Goal: Task Accomplishment & Management: Use online tool/utility

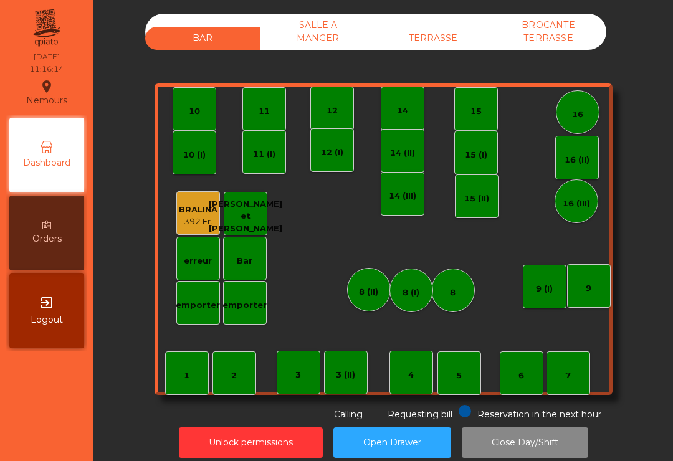
click at [479, 46] on div "TERRASSE" at bounding box center [433, 38] width 115 height 23
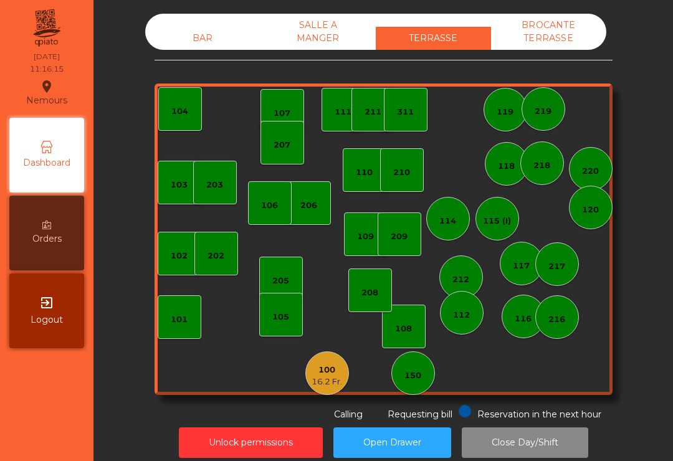
click at [330, 381] on div "16.2 Fr." at bounding box center [327, 382] width 31 height 12
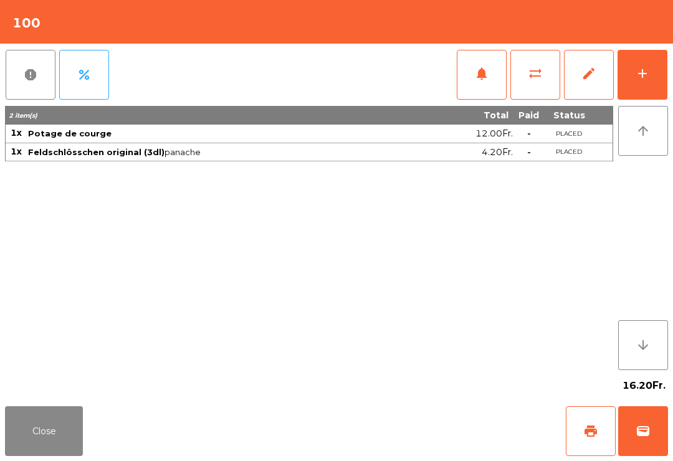
click at [20, 454] on button "Close" at bounding box center [44, 431] width 78 height 50
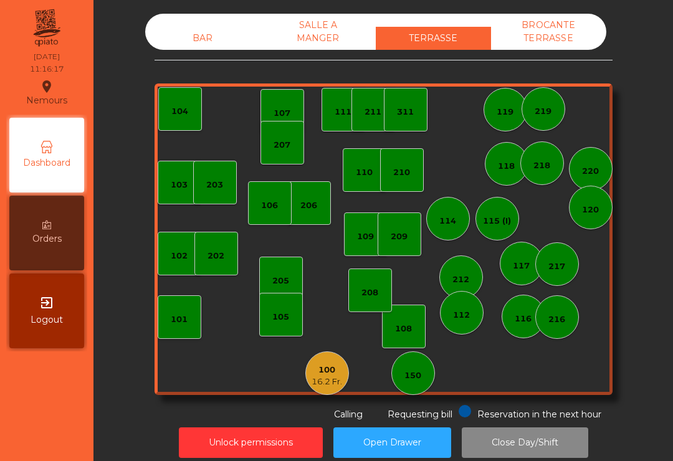
click at [228, 267] on div "202" at bounding box center [216, 254] width 44 height 44
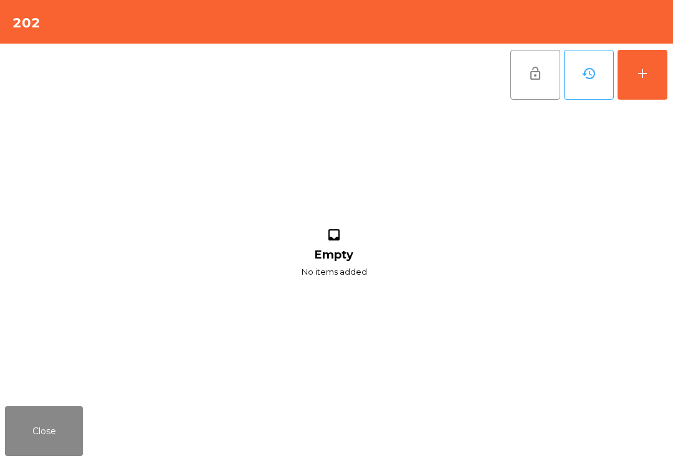
click at [652, 78] on button "add" at bounding box center [642, 75] width 50 height 50
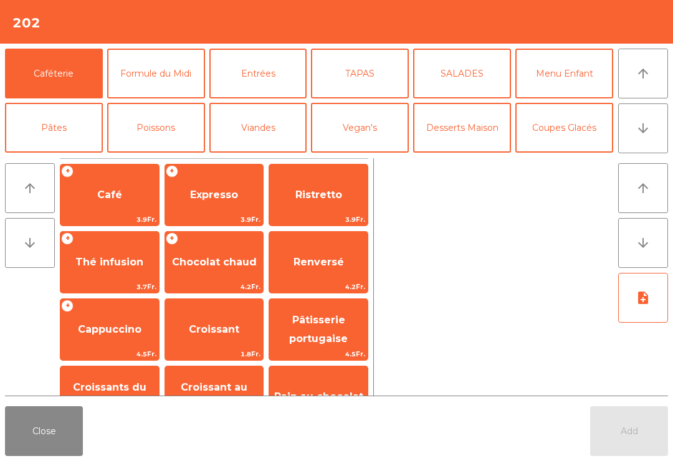
click at [98, 337] on span "Cappuccino" at bounding box center [109, 330] width 98 height 34
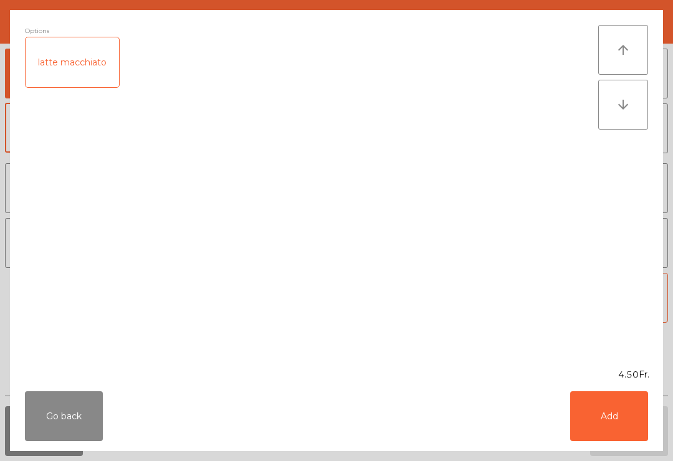
click at [612, 411] on button "Add" at bounding box center [609, 416] width 78 height 50
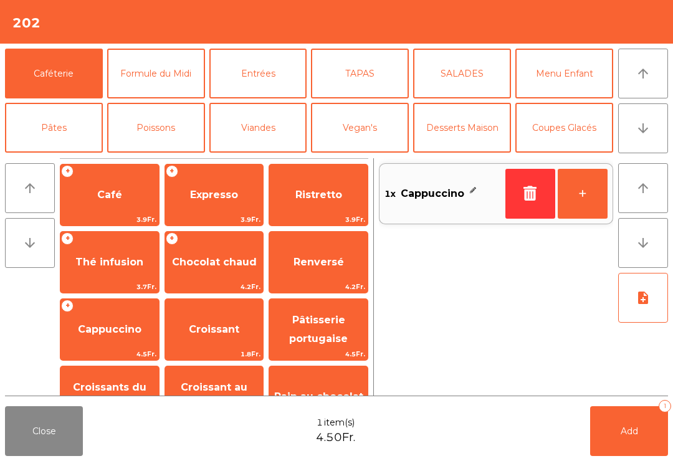
click at [587, 199] on button "+" at bounding box center [583, 194] width 50 height 50
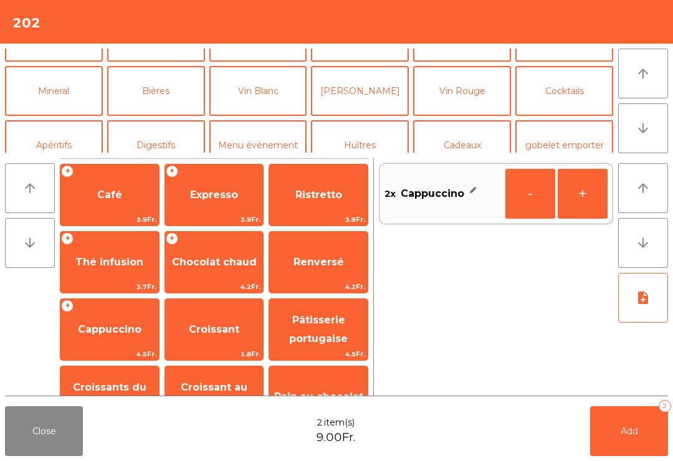
scroll to position [90, 0]
click at [58, 91] on button "Mineral" at bounding box center [54, 92] width 98 height 50
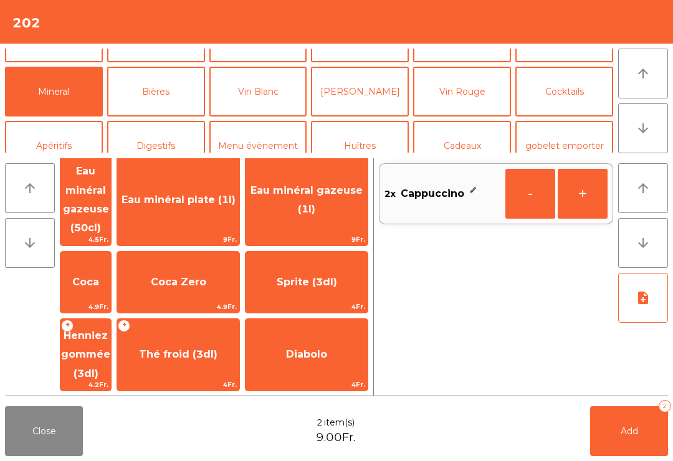
scroll to position [86, 0]
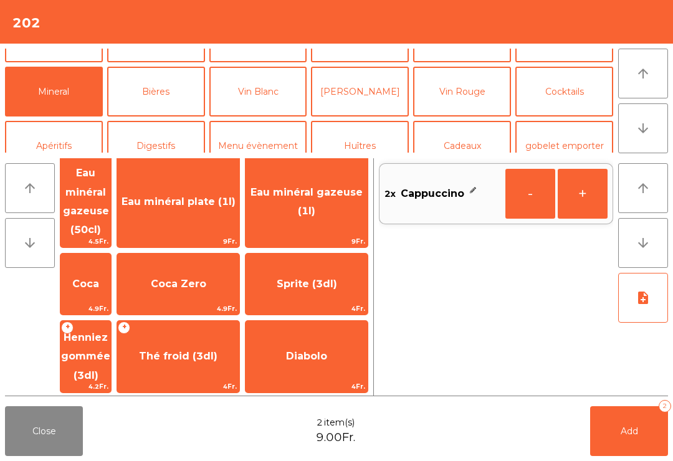
click at [110, 331] on span "Henniez gommée (3dl)" at bounding box center [85, 356] width 49 height 50
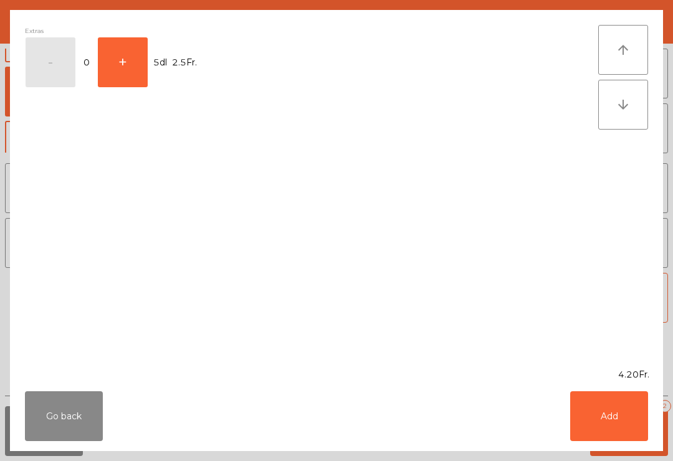
click at [624, 432] on button "Add" at bounding box center [609, 416] width 78 height 50
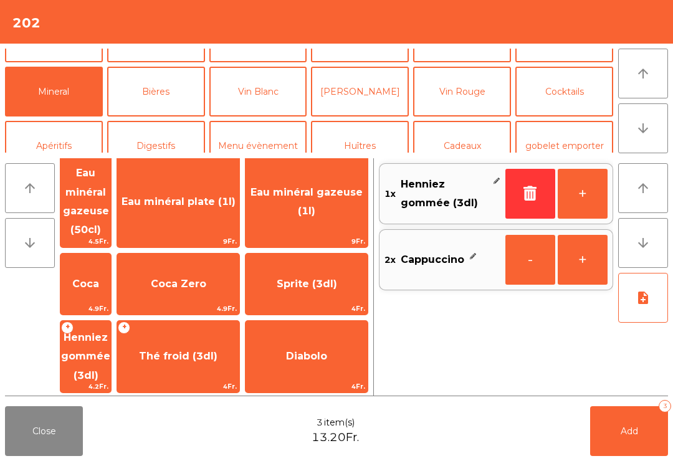
click at [634, 429] on span "Add" at bounding box center [629, 431] width 17 height 11
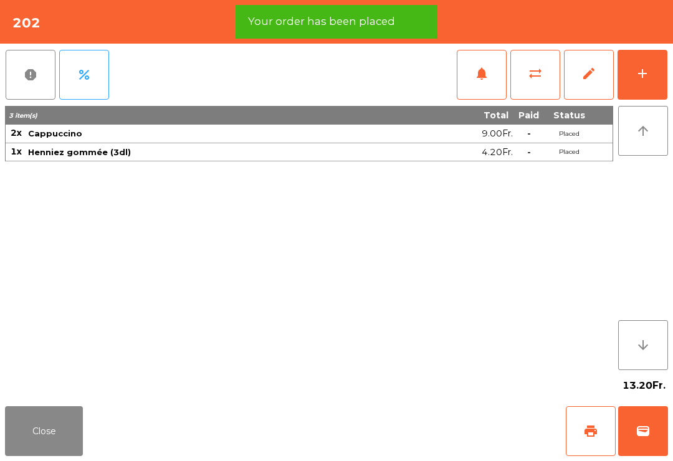
click at [579, 439] on button "print" at bounding box center [591, 431] width 50 height 50
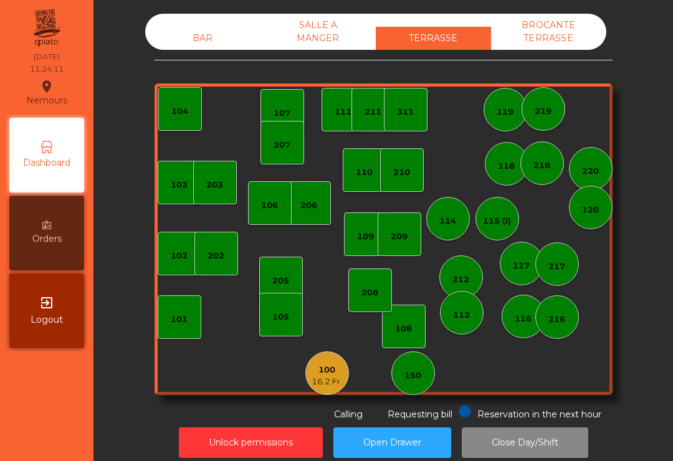
click at [271, 299] on div "105" at bounding box center [281, 315] width 44 height 44
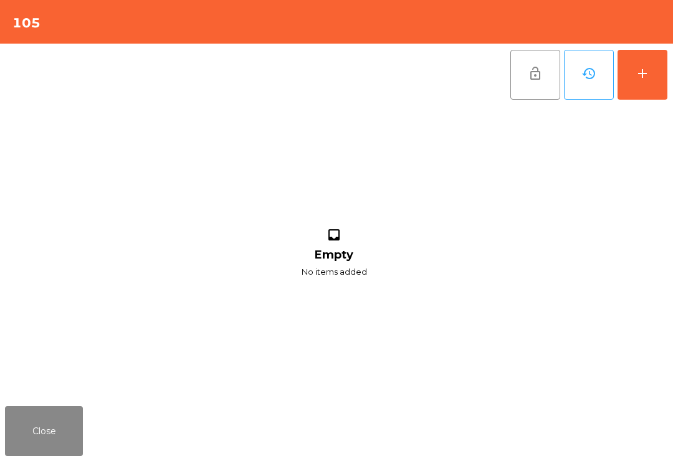
click at [656, 70] on button "add" at bounding box center [642, 75] width 50 height 50
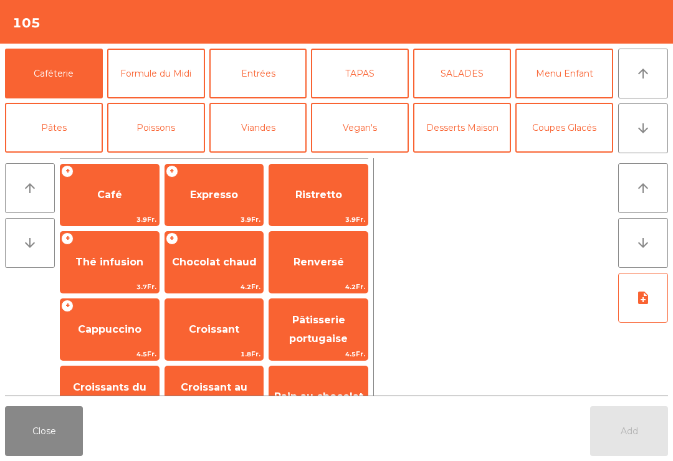
click at [90, 192] on span "Café" at bounding box center [109, 195] width 98 height 34
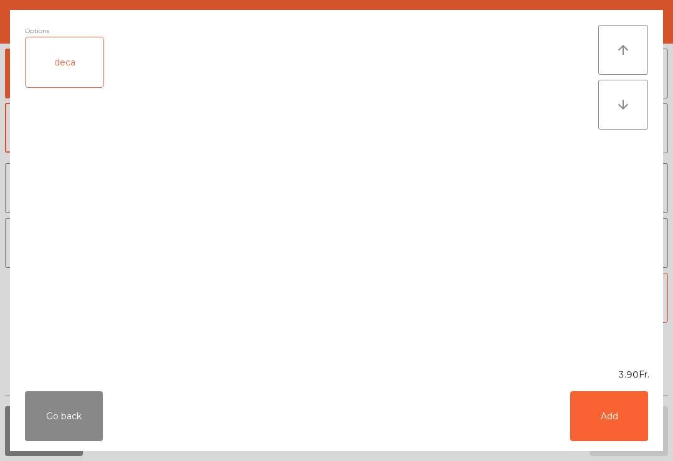
click at [214, 198] on div "Options deca" at bounding box center [311, 189] width 573 height 328
click at [620, 416] on button "Add" at bounding box center [609, 416] width 78 height 50
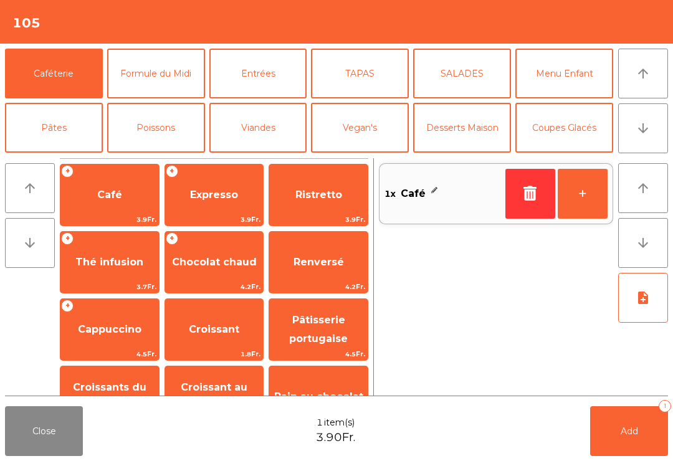
click at [219, 194] on span "Expresso" at bounding box center [214, 195] width 48 height 12
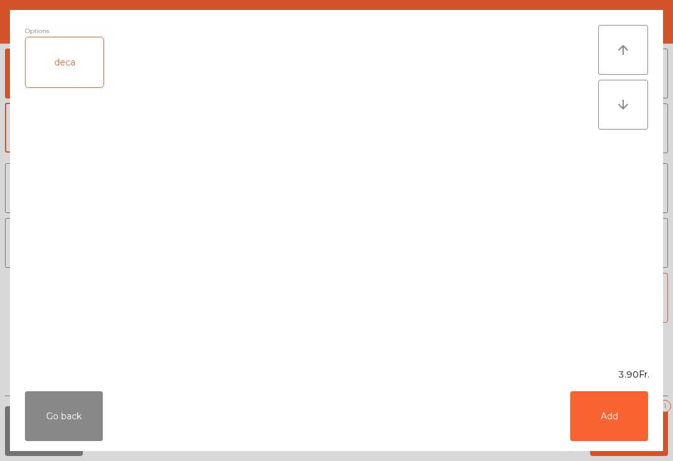
click at [616, 423] on button "Add" at bounding box center [609, 416] width 78 height 50
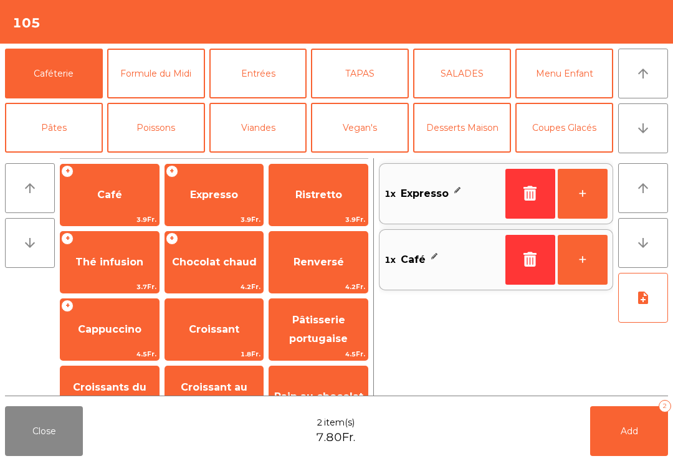
click at [640, 440] on button "Add 2" at bounding box center [629, 431] width 78 height 50
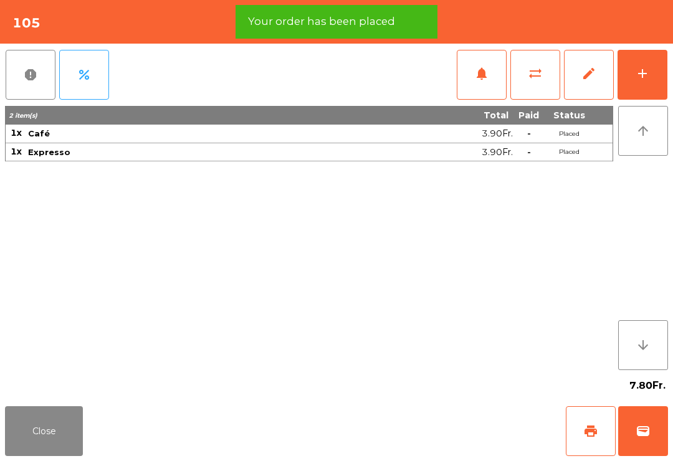
click at [596, 430] on span "print" at bounding box center [590, 431] width 15 height 15
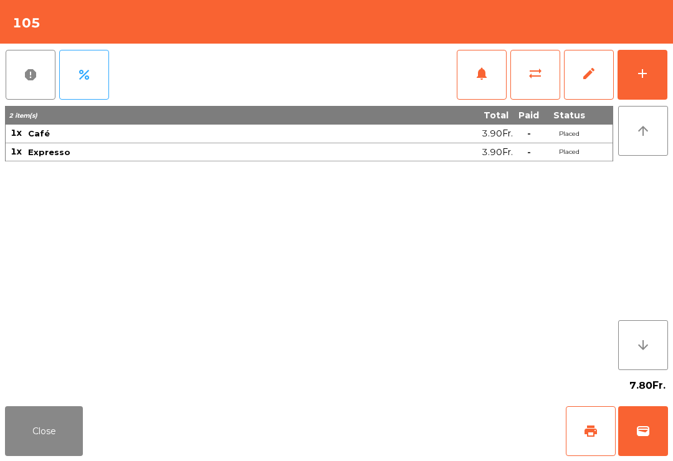
click at [18, 430] on button "Close" at bounding box center [44, 431] width 78 height 50
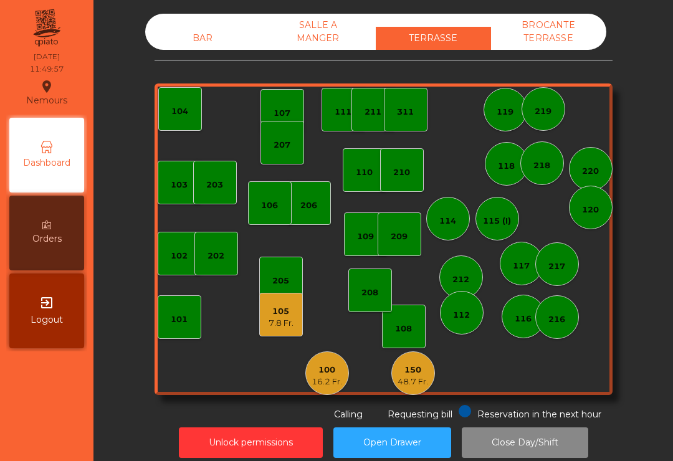
click at [331, 373] on div "100" at bounding box center [327, 370] width 31 height 12
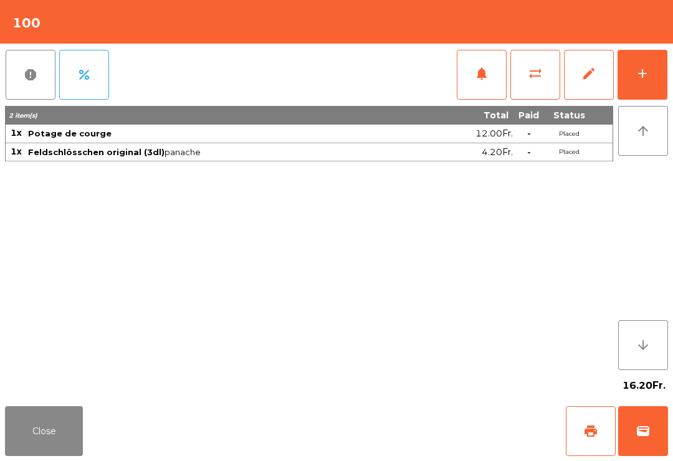
click at [627, 439] on button "wallet" at bounding box center [643, 431] width 50 height 50
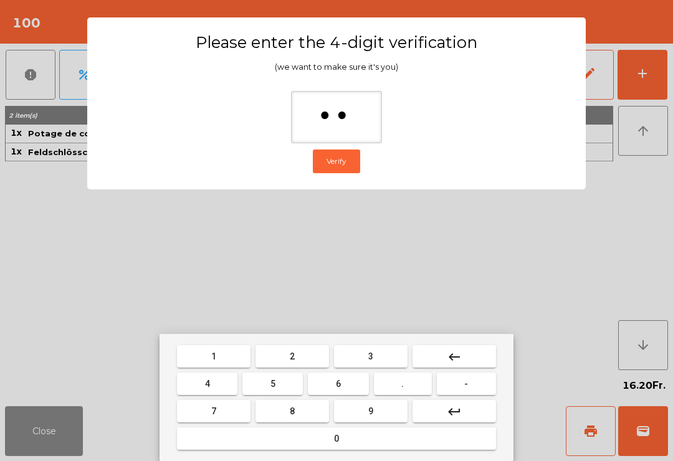
type input "***"
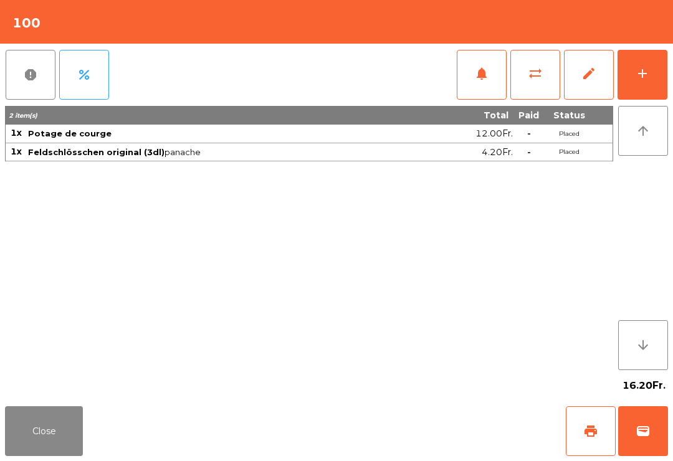
click at [471, 447] on div "Close print wallet" at bounding box center [336, 431] width 673 height 60
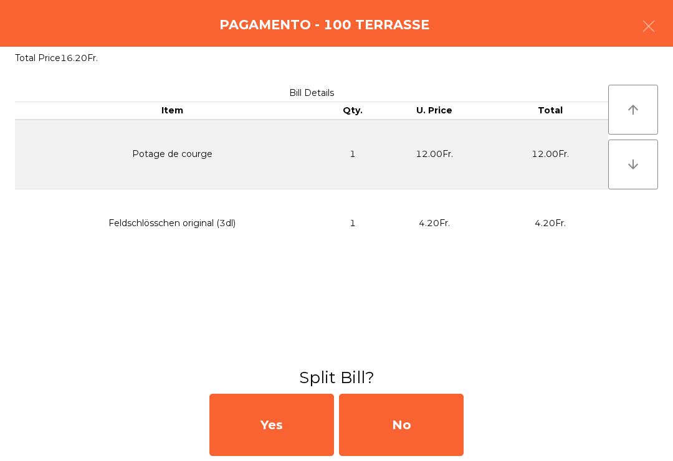
click at [449, 451] on div "No" at bounding box center [401, 425] width 125 height 62
click at [441, 429] on div "No" at bounding box center [401, 425] width 125 height 62
click at [436, 434] on div "No" at bounding box center [401, 425] width 125 height 62
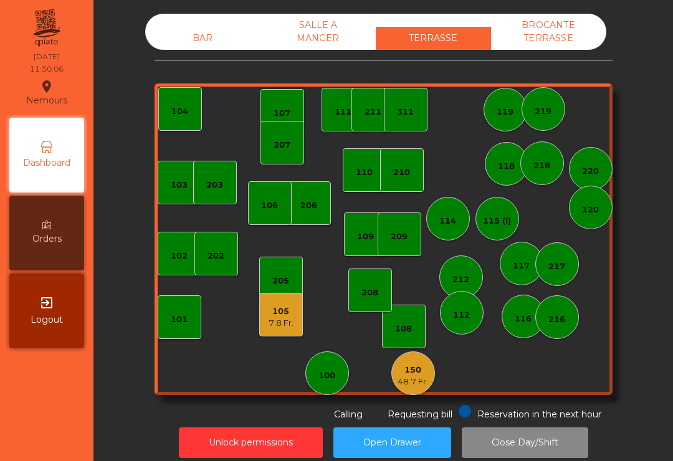
click at [325, 364] on div "100" at bounding box center [327, 373] width 44 height 44
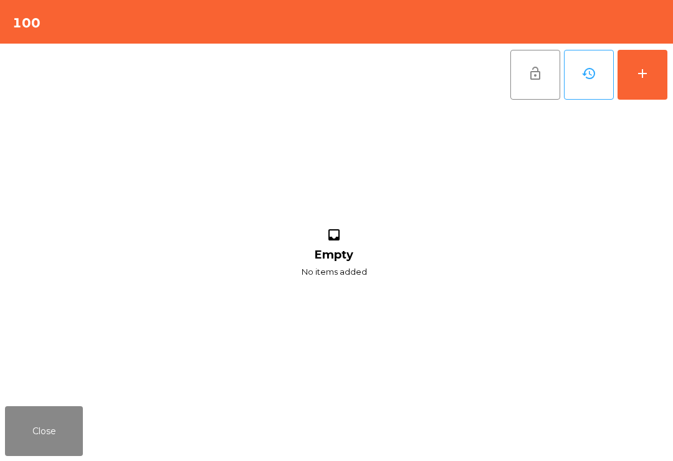
click at [650, 74] on button "add" at bounding box center [642, 75] width 50 height 50
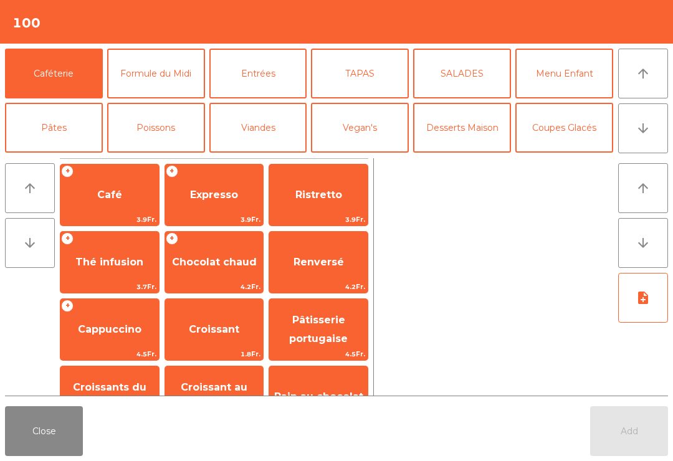
scroll to position [60, 0]
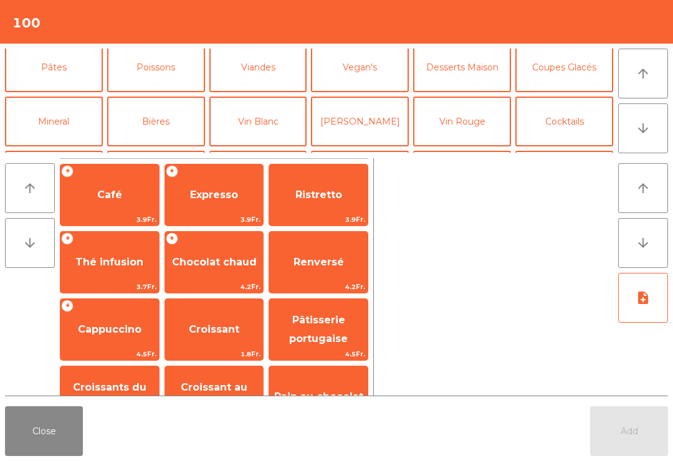
click at [81, 120] on button "Mineral" at bounding box center [54, 122] width 98 height 50
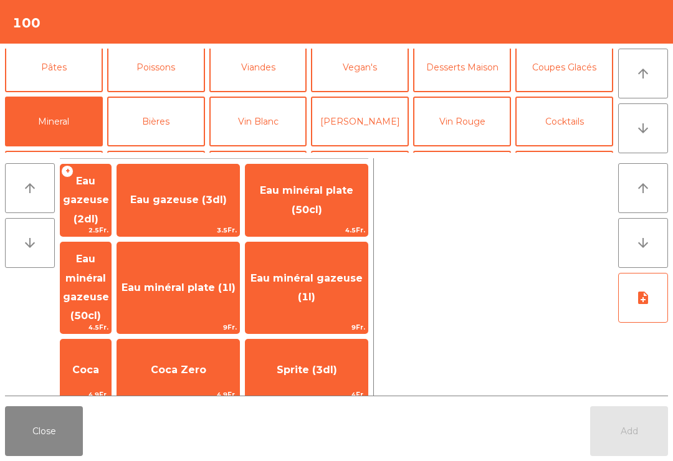
scroll to position [65, 0]
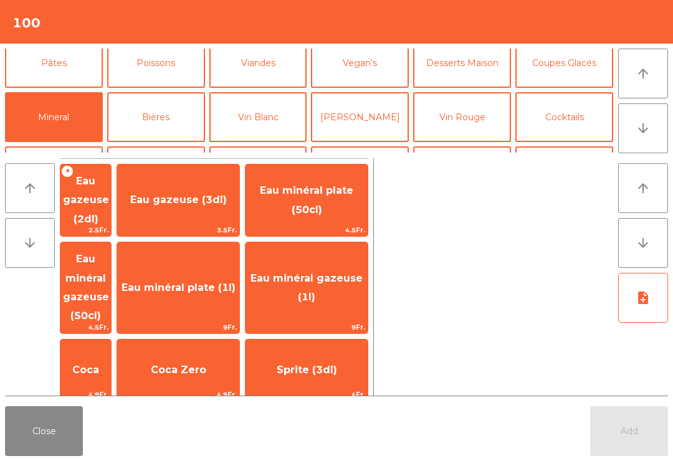
click at [109, 265] on span "Eau minéral gazeuse (50cl)" at bounding box center [86, 287] width 46 height 69
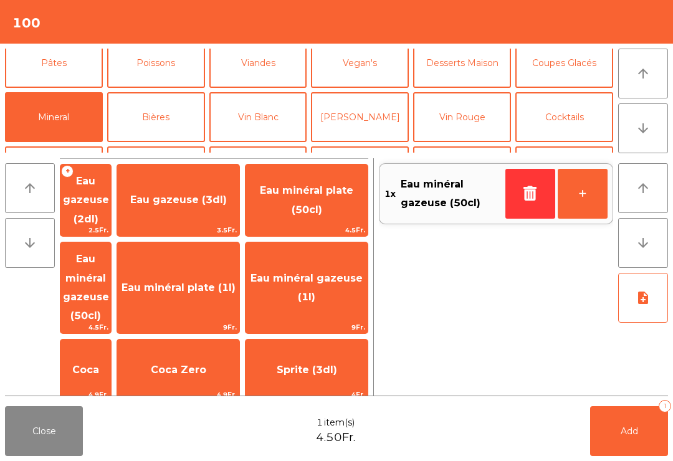
click at [111, 353] on span "Coca" at bounding box center [85, 370] width 50 height 34
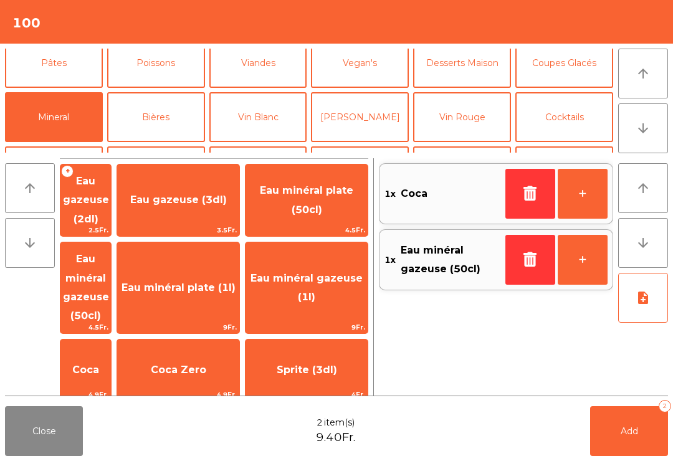
click at [618, 427] on button "Add 2" at bounding box center [629, 431] width 78 height 50
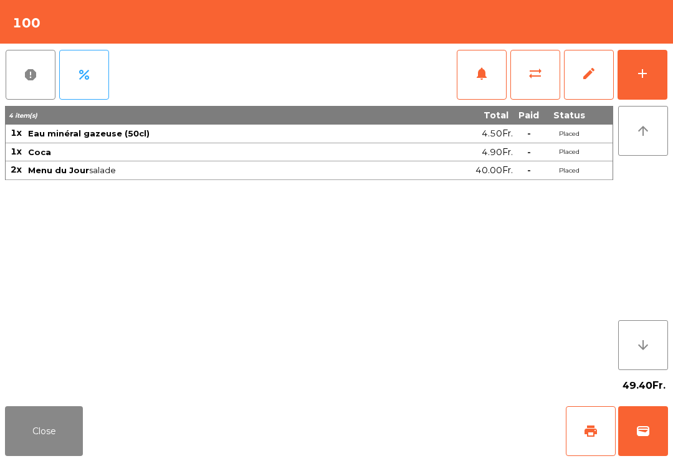
click at [50, 438] on button "Close" at bounding box center [44, 431] width 78 height 50
click at [482, 74] on span "notifications" at bounding box center [481, 73] width 15 height 15
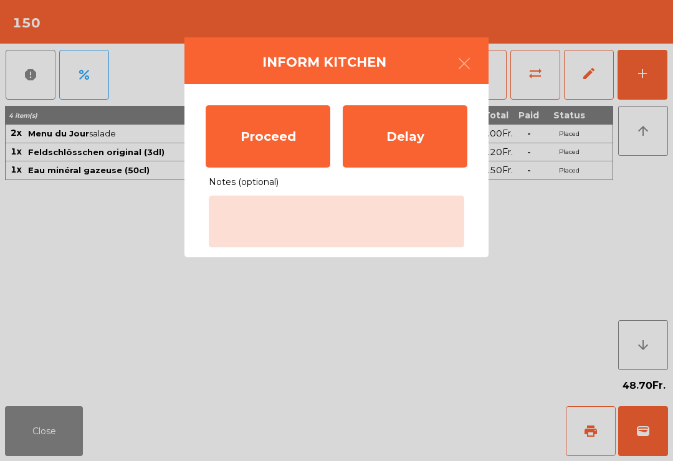
click at [280, 146] on div "Proceed" at bounding box center [268, 136] width 125 height 62
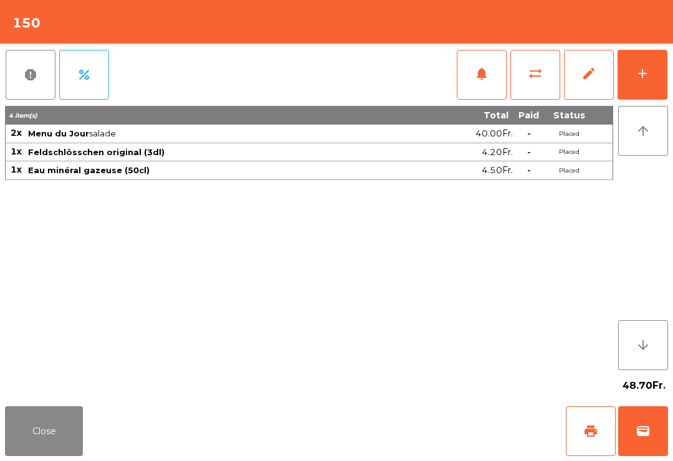
click at [40, 442] on button "Close" at bounding box center [44, 431] width 78 height 50
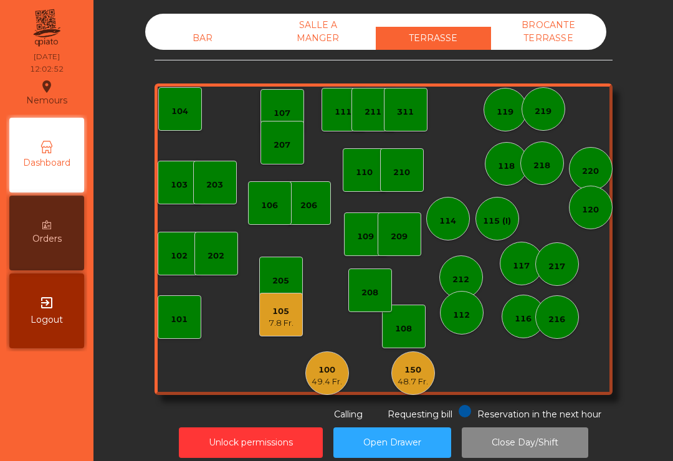
click at [333, 378] on div "49.4 Fr." at bounding box center [327, 382] width 31 height 12
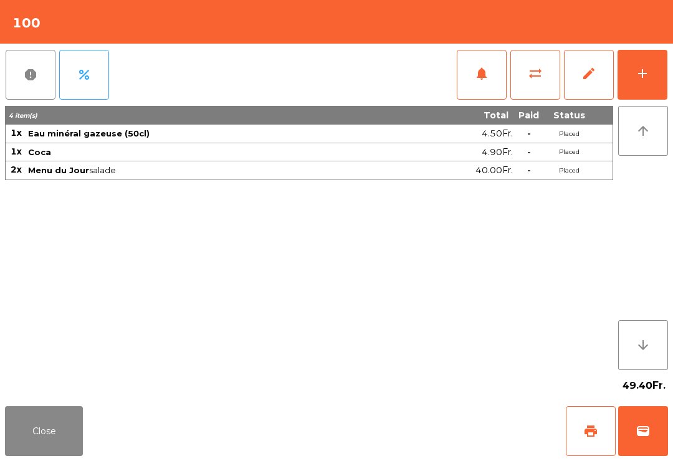
click at [478, 82] on button "notifications" at bounding box center [482, 75] width 50 height 50
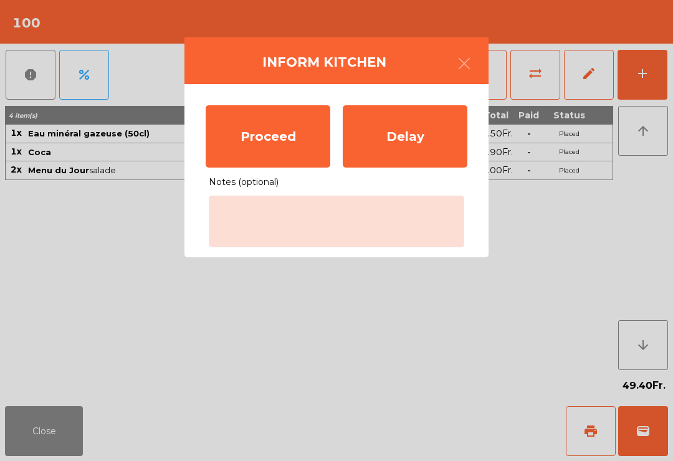
click at [245, 136] on div "Proceed" at bounding box center [268, 136] width 125 height 62
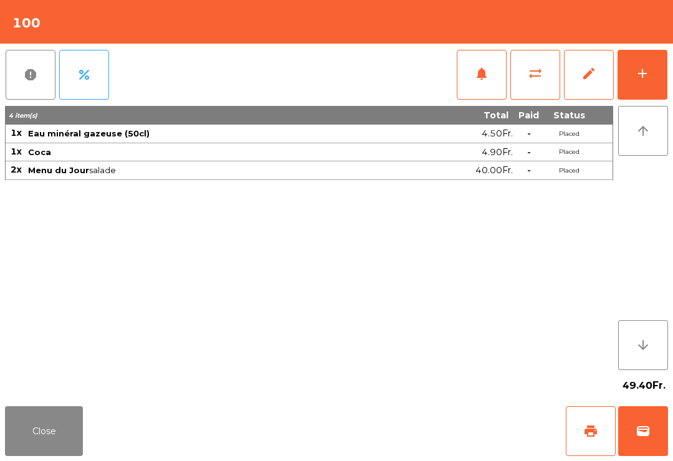
click at [50, 444] on button "Close" at bounding box center [44, 431] width 78 height 50
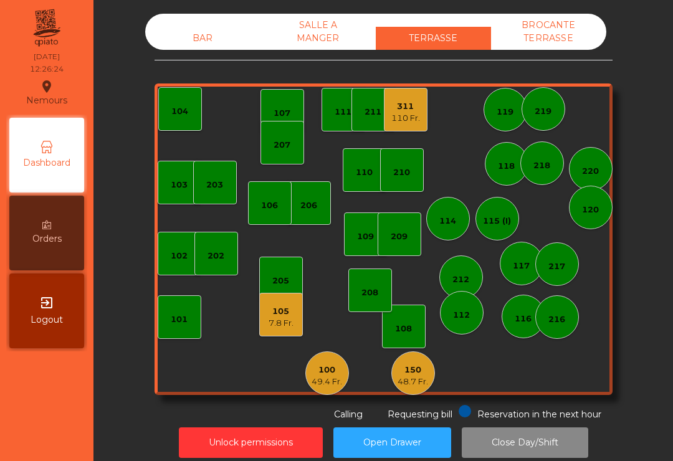
click at [195, 39] on div "BAR" at bounding box center [202, 38] width 115 height 23
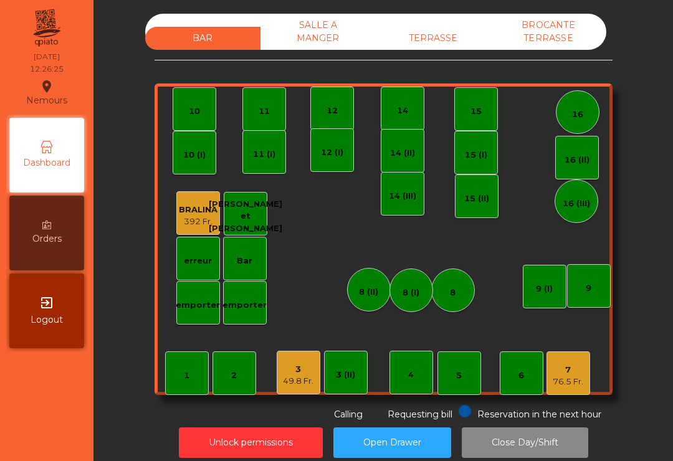
click at [407, 115] on div "14" at bounding box center [402, 111] width 11 height 12
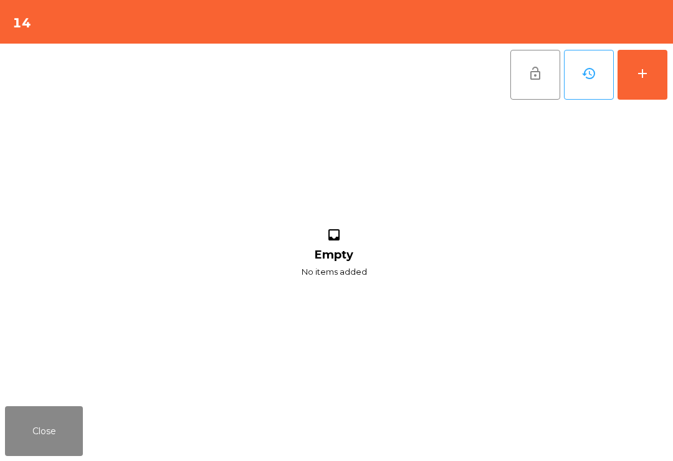
click at [59, 427] on button "Close" at bounding box center [44, 431] width 78 height 50
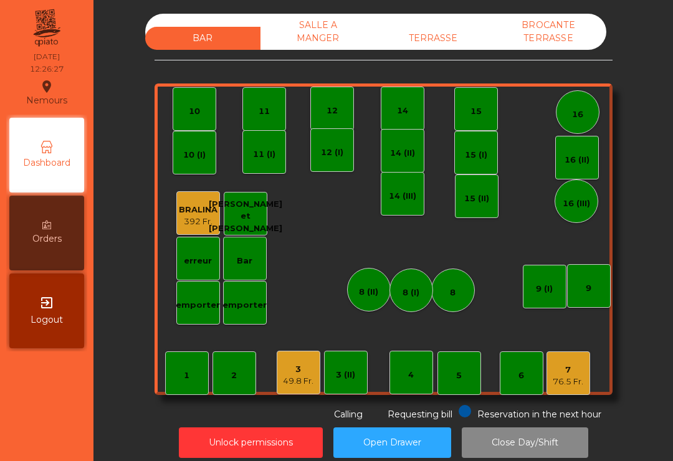
click at [467, 127] on div "15" at bounding box center [476, 109] width 44 height 44
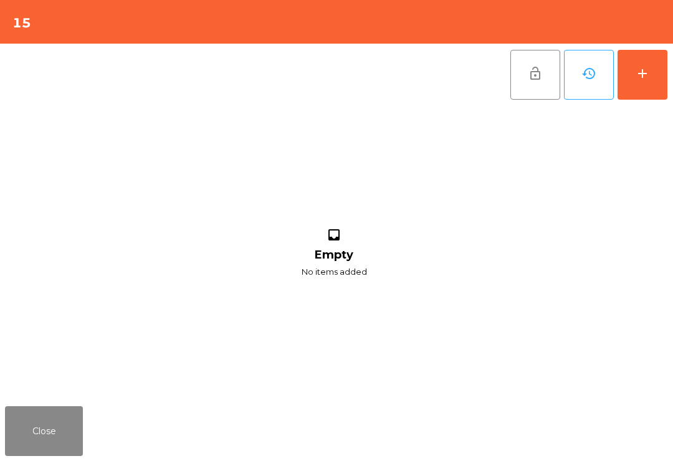
click at [647, 80] on div "add" at bounding box center [642, 73] width 15 height 15
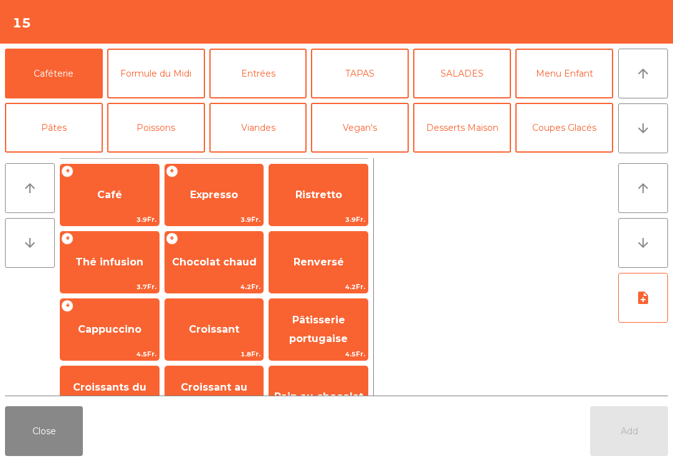
click at [663, 139] on button "arrow_downward" at bounding box center [643, 128] width 50 height 50
click at [663, 138] on button "arrow_downward" at bounding box center [643, 128] width 50 height 50
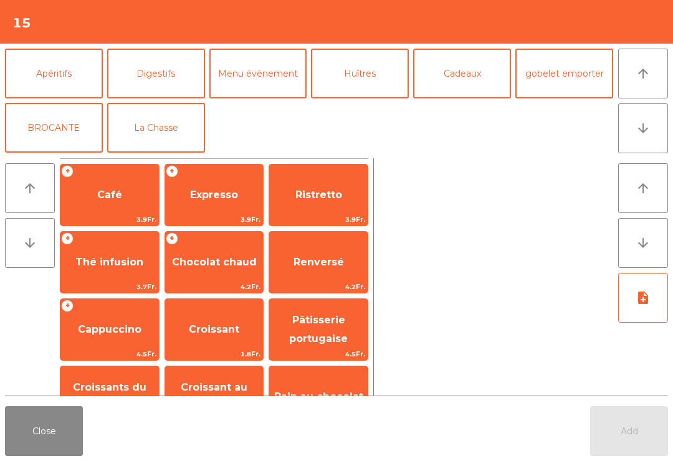
click at [181, 141] on button "La Chasse" at bounding box center [156, 128] width 98 height 50
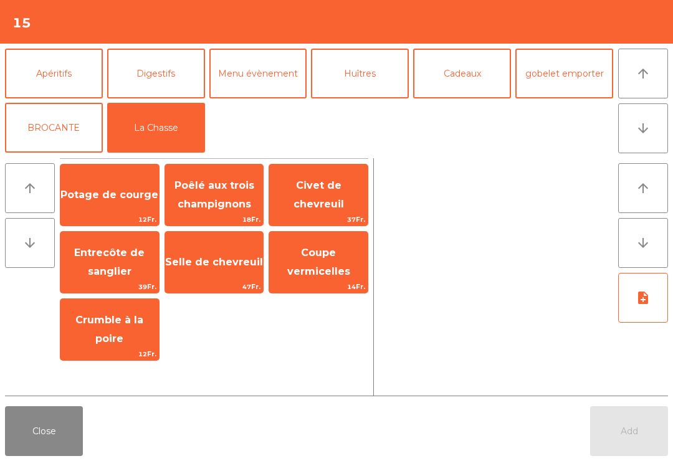
click at [122, 272] on span "Entrecôte de sanglier" at bounding box center [109, 262] width 70 height 31
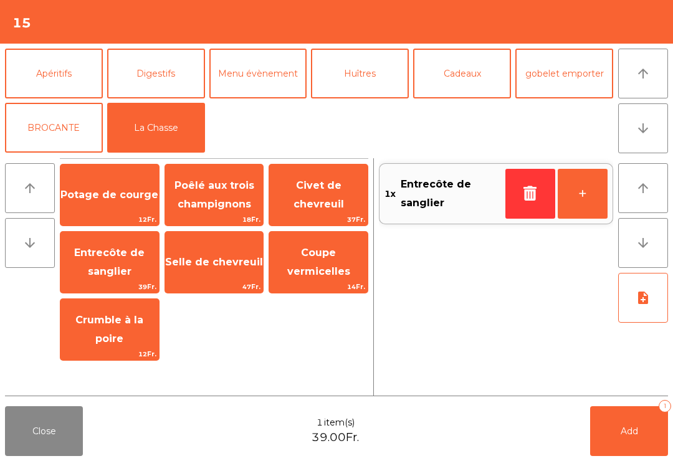
click at [646, 80] on icon "arrow_upward" at bounding box center [643, 73] width 15 height 15
click at [654, 91] on button "arrow_upward" at bounding box center [643, 74] width 50 height 50
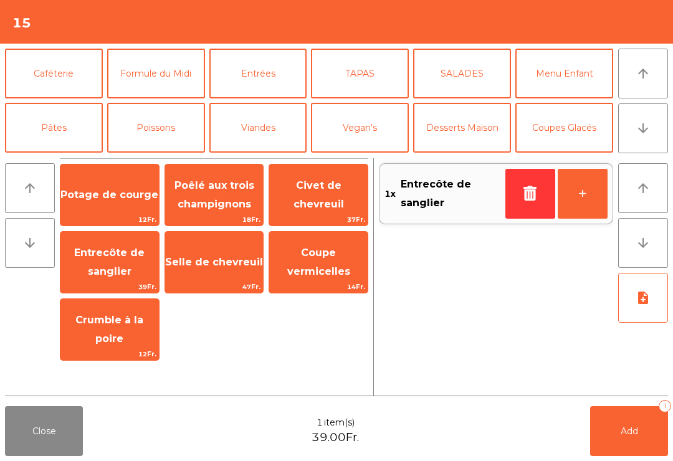
click at [179, 75] on button "Formule du Midi" at bounding box center [156, 74] width 98 height 50
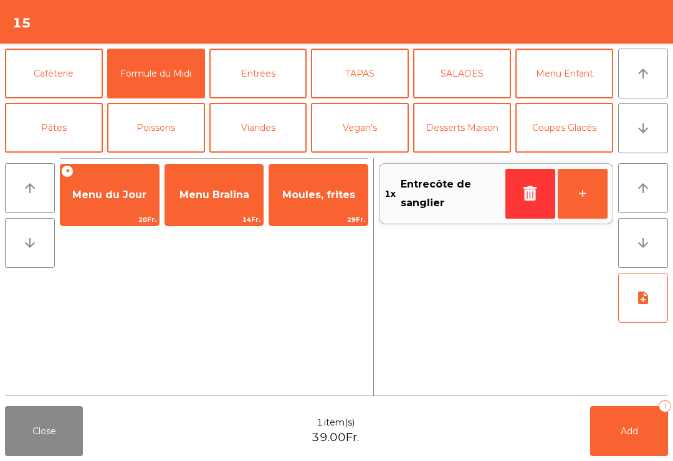
click at [117, 208] on span "Menu du Jour" at bounding box center [109, 195] width 98 height 34
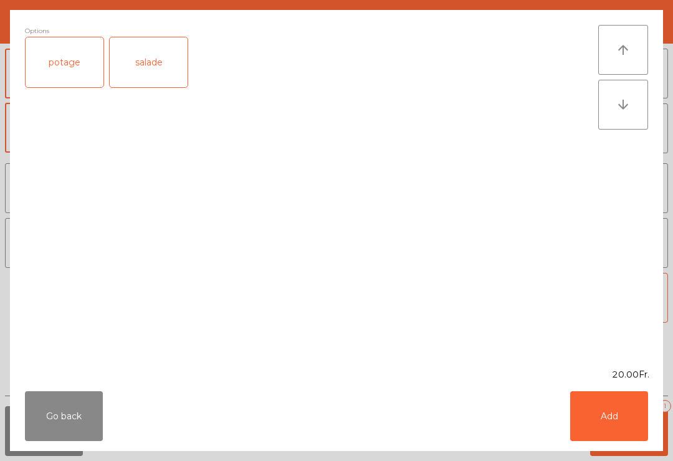
click at [158, 74] on div "salade" at bounding box center [149, 62] width 78 height 50
click at [603, 431] on button "Add" at bounding box center [609, 416] width 78 height 50
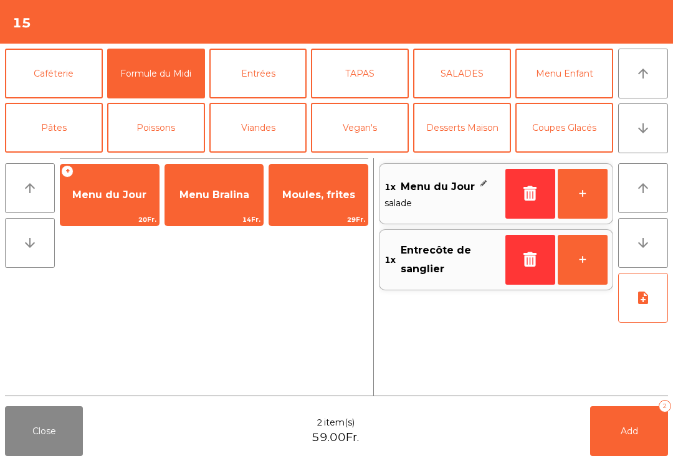
click at [589, 207] on button "+" at bounding box center [583, 194] width 50 height 50
click at [654, 136] on button "arrow_downward" at bounding box center [643, 128] width 50 height 50
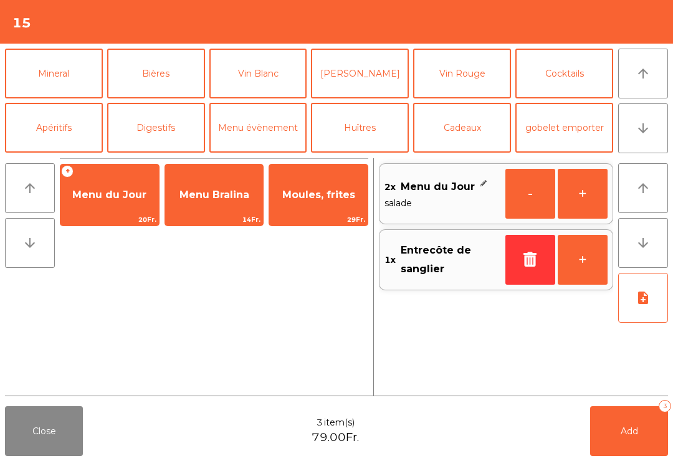
click at [653, 79] on button "arrow_upward" at bounding box center [643, 74] width 50 height 50
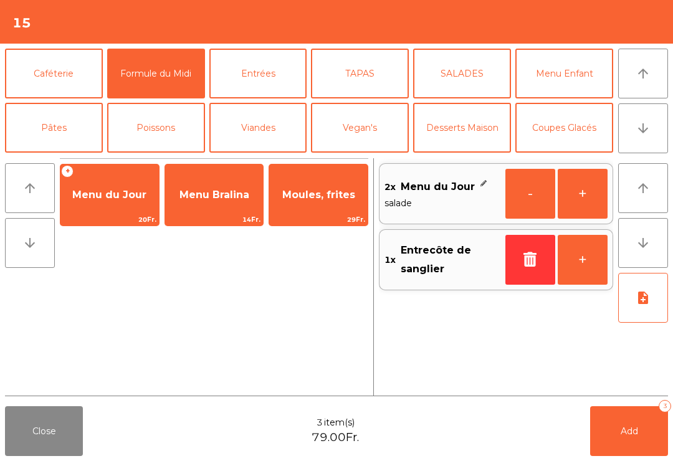
click at [279, 138] on button "Viandes" at bounding box center [258, 128] width 98 height 50
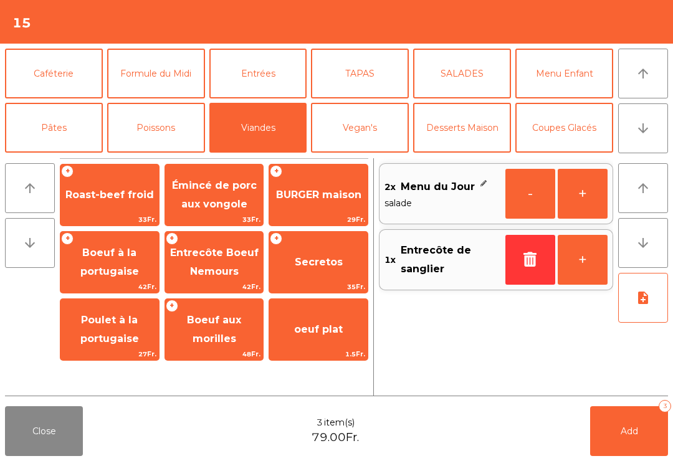
click at [328, 203] on span "BURGER maison" at bounding box center [318, 195] width 98 height 34
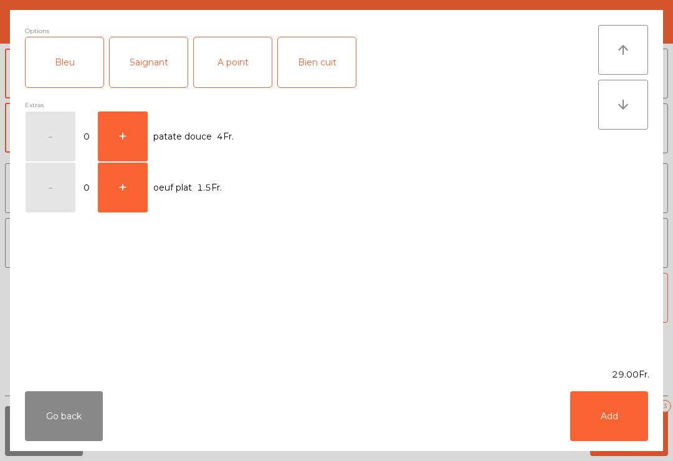
click at [160, 72] on div "Saignant" at bounding box center [149, 62] width 78 height 50
click at [616, 415] on button "Add" at bounding box center [609, 416] width 78 height 50
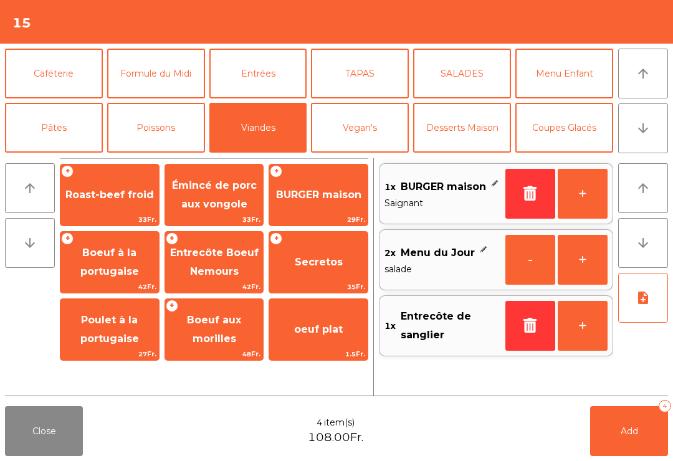
click at [650, 302] on button "note_add" at bounding box center [643, 298] width 50 height 50
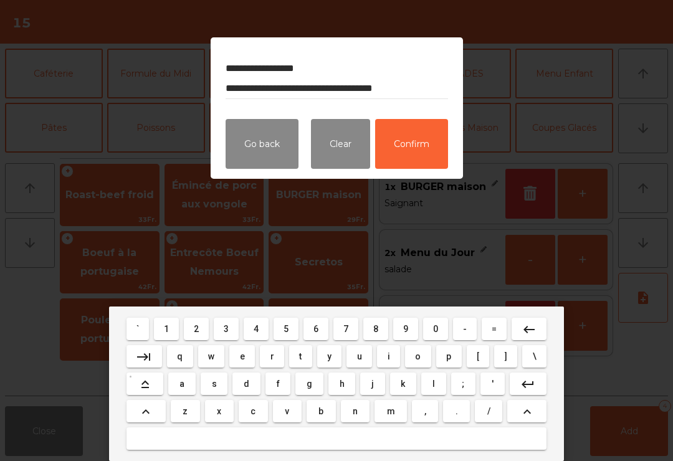
type textarea "**********"
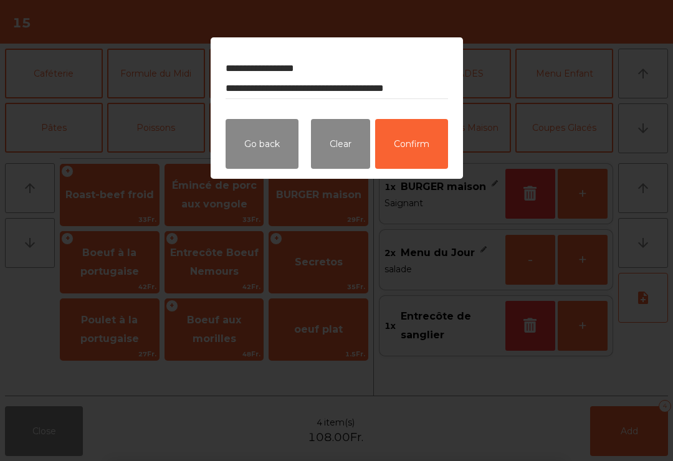
click at [404, 150] on button "Confirm" at bounding box center [411, 144] width 73 height 50
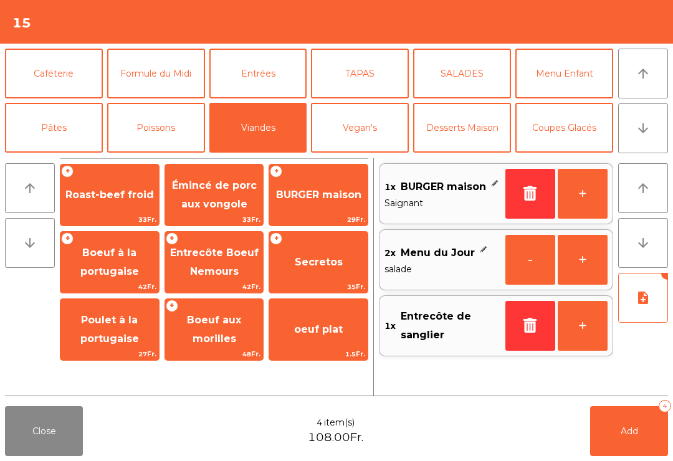
click at [634, 435] on span "Add" at bounding box center [629, 431] width 17 height 11
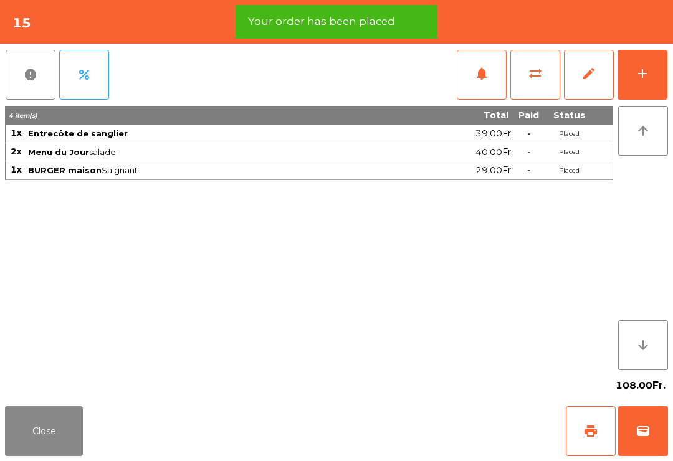
click at [642, 87] on button "add" at bounding box center [642, 75] width 50 height 50
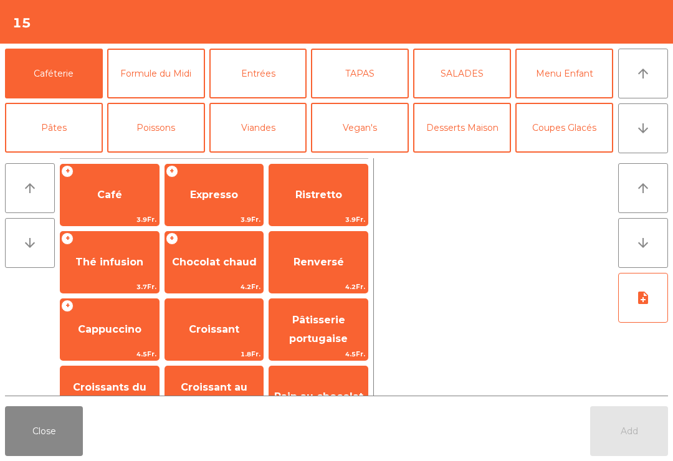
click at [647, 132] on icon "arrow_downward" at bounding box center [643, 128] width 15 height 15
click at [62, 157] on button "Mineral" at bounding box center [54, 182] width 98 height 50
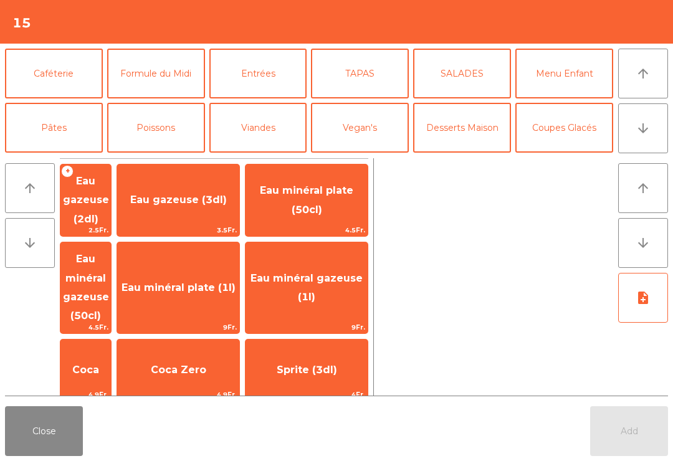
scroll to position [108, 0]
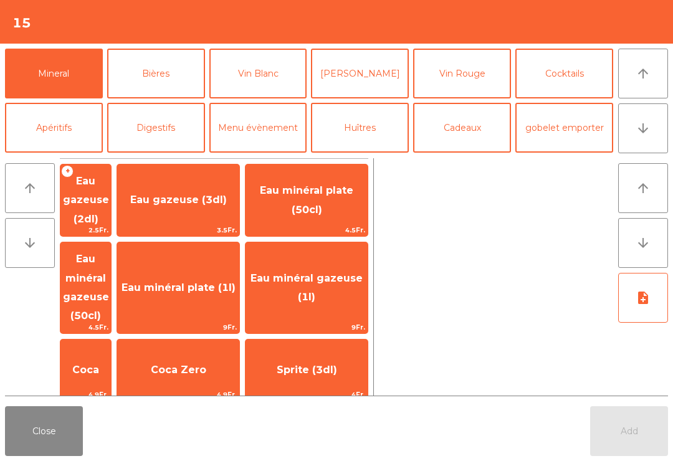
click at [111, 353] on span "Coca" at bounding box center [85, 370] width 50 height 34
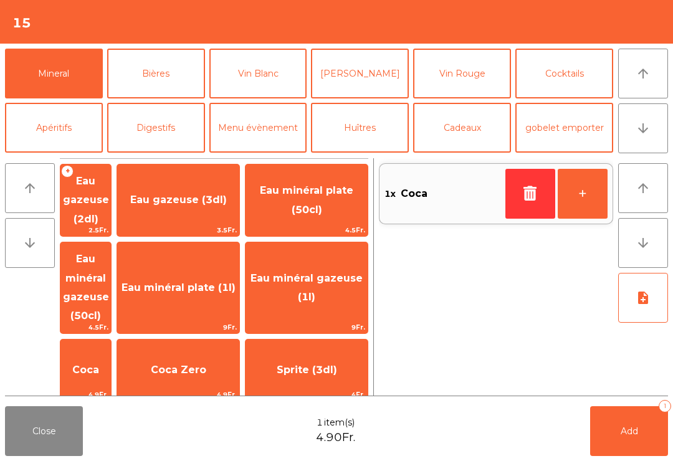
click at [239, 322] on span "9Fr." at bounding box center [178, 328] width 122 height 12
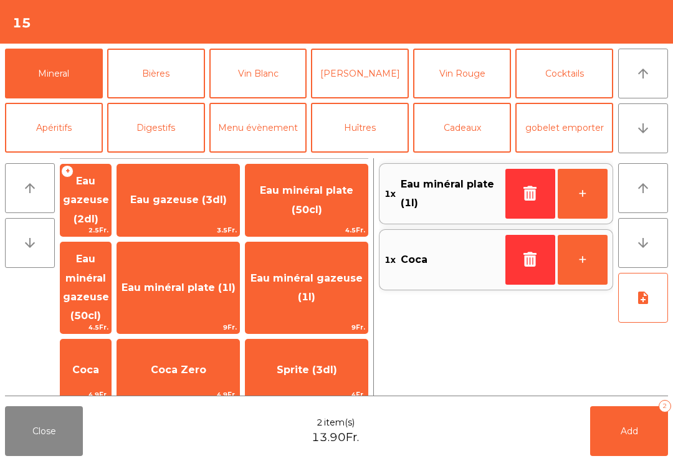
scroll to position [250, 0]
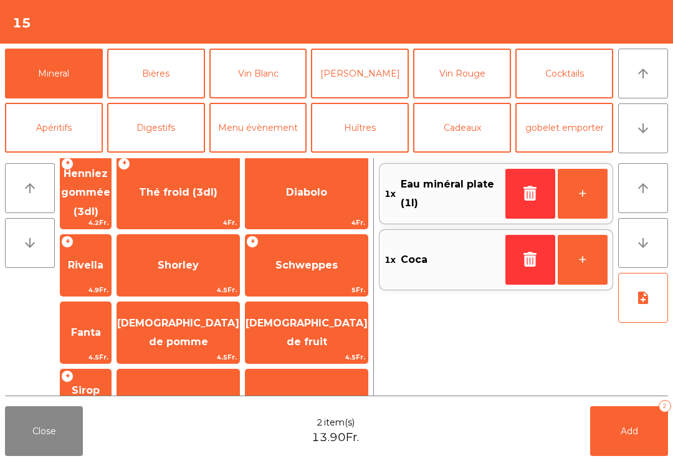
click at [234, 383] on span "Sumol" at bounding box center [178, 400] width 122 height 34
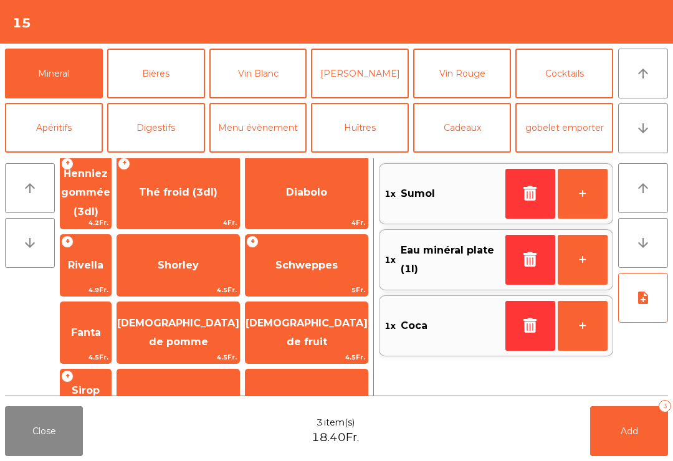
click at [168, 83] on button "Bières" at bounding box center [156, 74] width 98 height 50
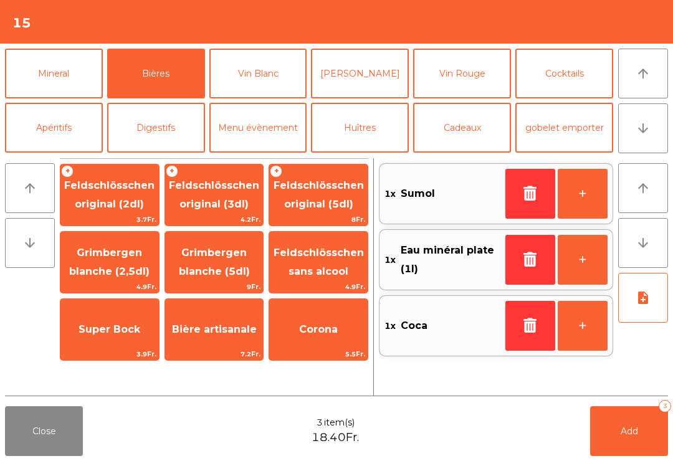
click at [225, 203] on span "Feldschlösschen original (3dl)" at bounding box center [214, 194] width 90 height 31
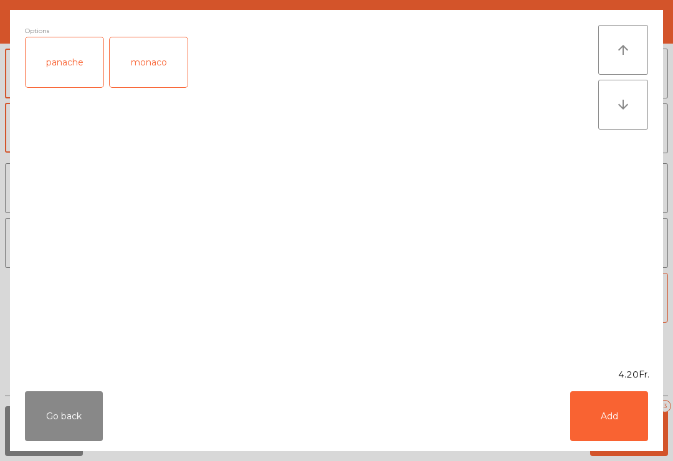
scroll to position [0, 0]
click at [607, 426] on button "Add" at bounding box center [609, 416] width 78 height 50
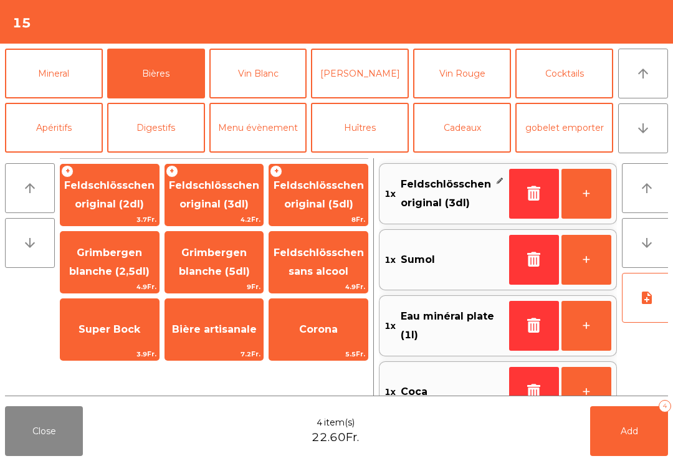
click at [577, 214] on button "+" at bounding box center [586, 194] width 50 height 50
click at [631, 438] on button "Add 5" at bounding box center [629, 431] width 78 height 50
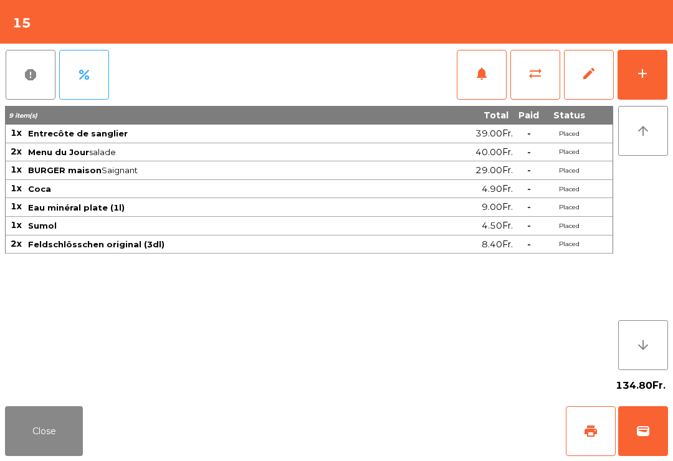
click at [7, 455] on button "Close" at bounding box center [44, 431] width 78 height 50
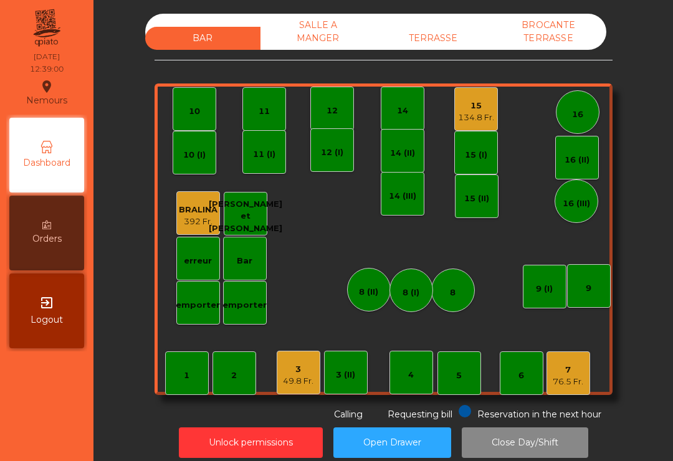
click at [464, 49] on div "TERRASSE" at bounding box center [433, 38] width 115 height 23
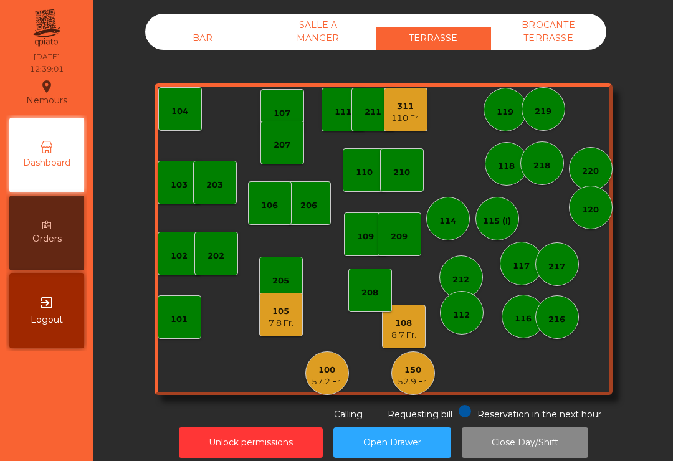
click at [289, 323] on div "7.8 Fr." at bounding box center [281, 323] width 25 height 12
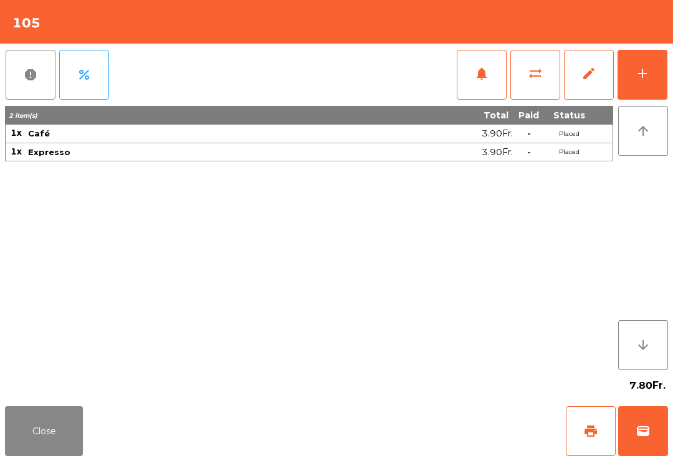
click at [644, 421] on button "wallet" at bounding box center [643, 431] width 50 height 50
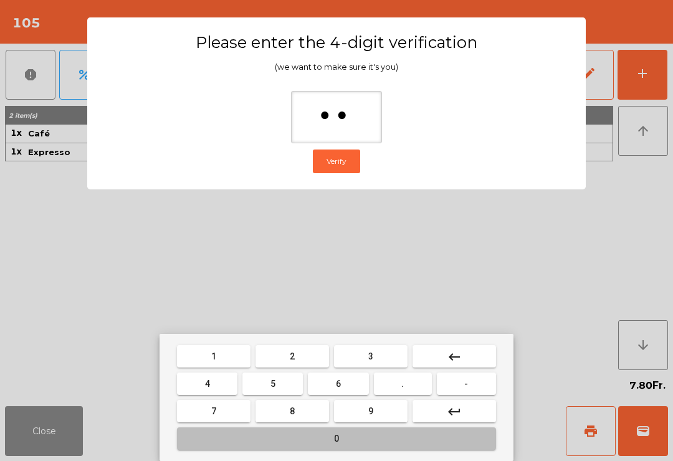
type input "***"
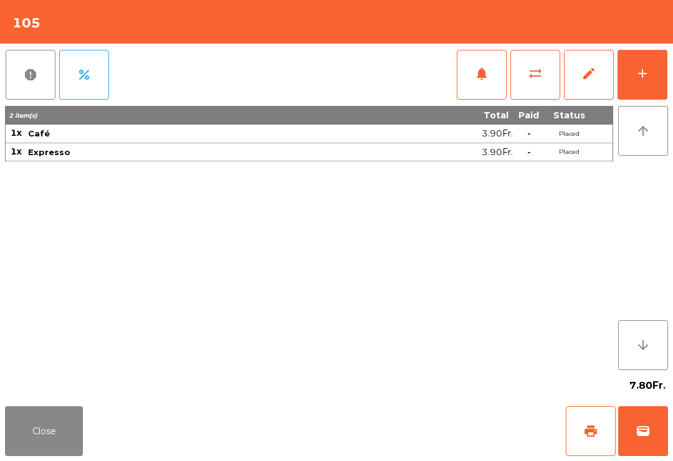
click at [412, 391] on div "7.80Fr." at bounding box center [336, 385] width 663 height 31
click at [425, 422] on div "Close print wallet" at bounding box center [336, 431] width 673 height 60
click at [449, 454] on div "Close print wallet" at bounding box center [336, 431] width 673 height 60
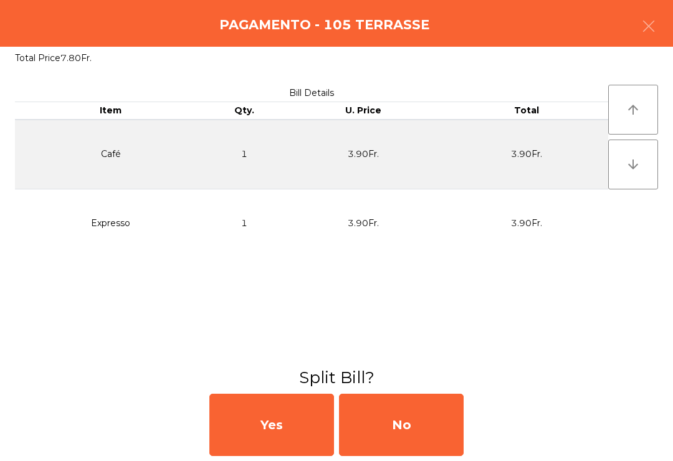
click at [403, 409] on div "No" at bounding box center [401, 425] width 125 height 62
click at [402, 409] on div "MB" at bounding box center [401, 425] width 125 height 62
click at [409, 440] on div "No" at bounding box center [401, 425] width 125 height 62
click at [427, 433] on div "No" at bounding box center [401, 425] width 125 height 62
click at [427, 432] on div "No" at bounding box center [401, 425] width 125 height 62
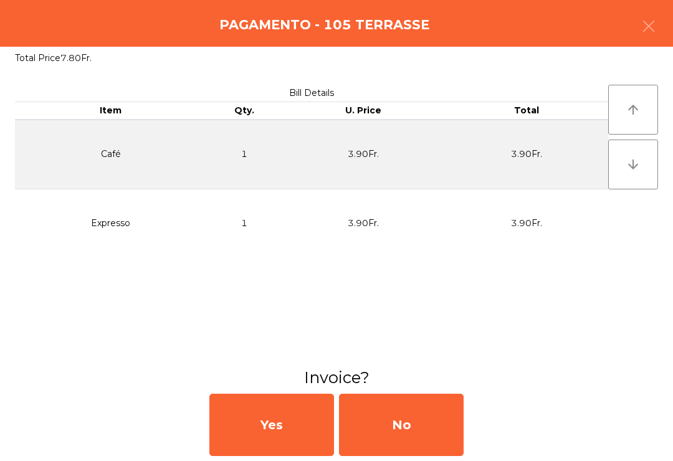
click at [463, 418] on div "No" at bounding box center [401, 425] width 125 height 62
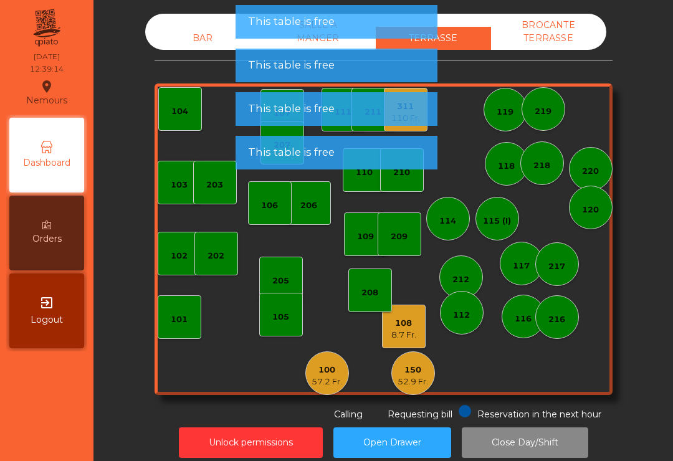
click at [278, 315] on div "105" at bounding box center [280, 317] width 17 height 12
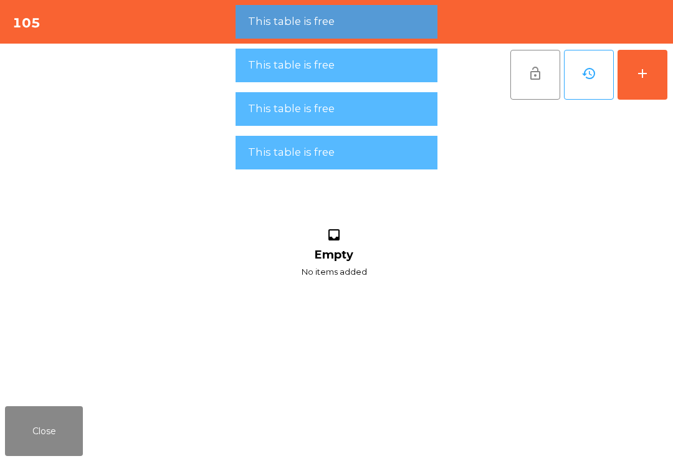
click at [642, 74] on div "add" at bounding box center [642, 73] width 15 height 15
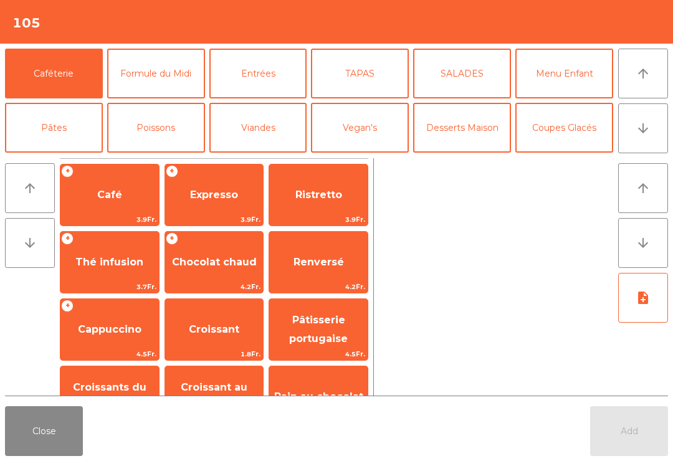
click at [659, 120] on button "arrow_downward" at bounding box center [643, 128] width 50 height 50
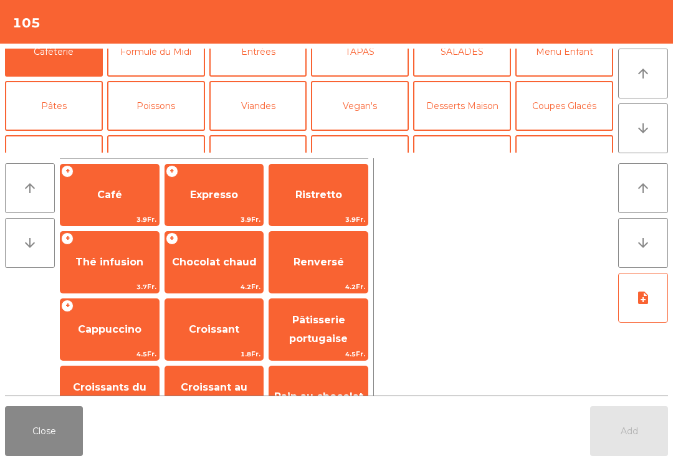
click at [159, 56] on button "Formule du Midi" at bounding box center [156, 52] width 98 height 50
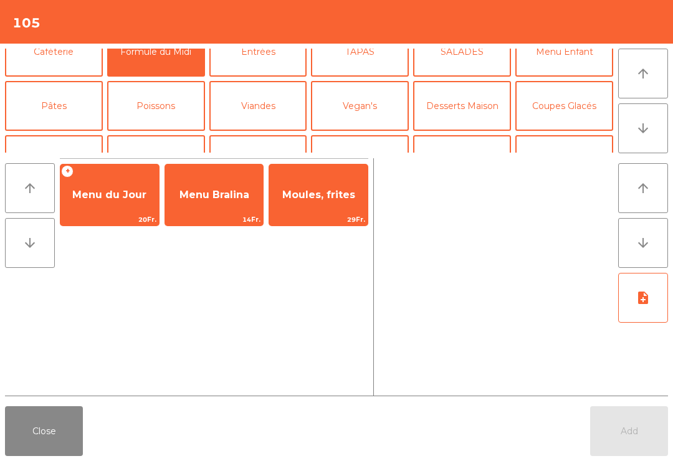
click at [111, 193] on span "Menu du Jour" at bounding box center [109, 195] width 74 height 12
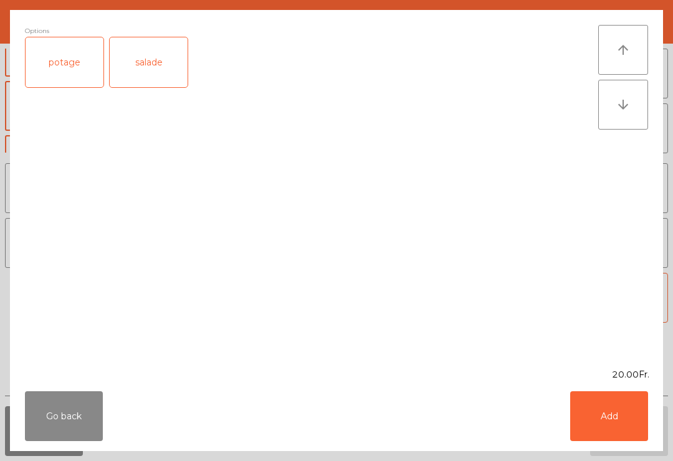
click at [162, 37] on div "salade" at bounding box center [149, 62] width 78 height 50
click at [605, 431] on button "Add" at bounding box center [609, 416] width 78 height 50
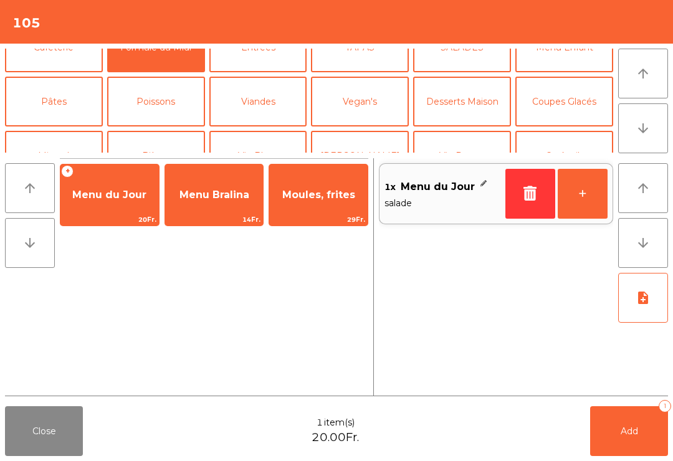
click at [581, 201] on button "+" at bounding box center [583, 194] width 50 height 50
click at [651, 409] on button "Add 2" at bounding box center [629, 431] width 78 height 50
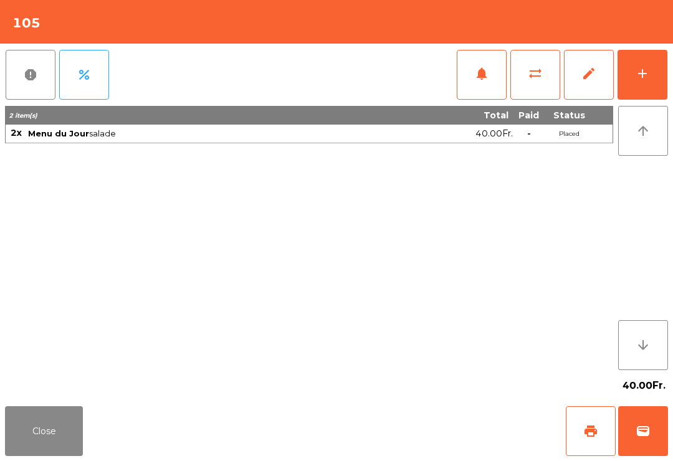
click at [64, 426] on button "Close" at bounding box center [44, 431] width 78 height 50
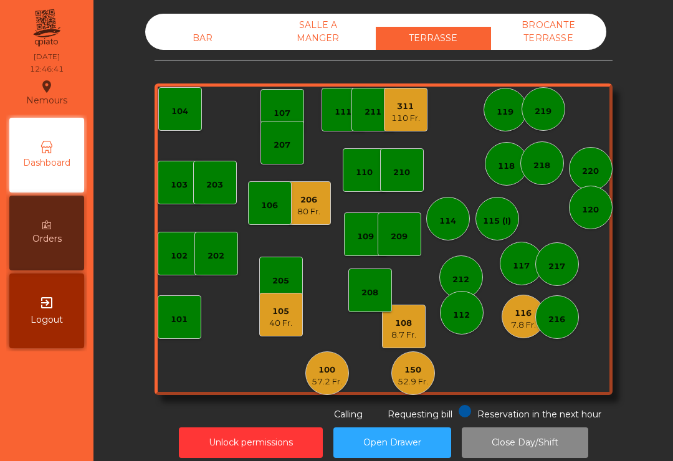
click at [409, 323] on div "108" at bounding box center [403, 323] width 25 height 12
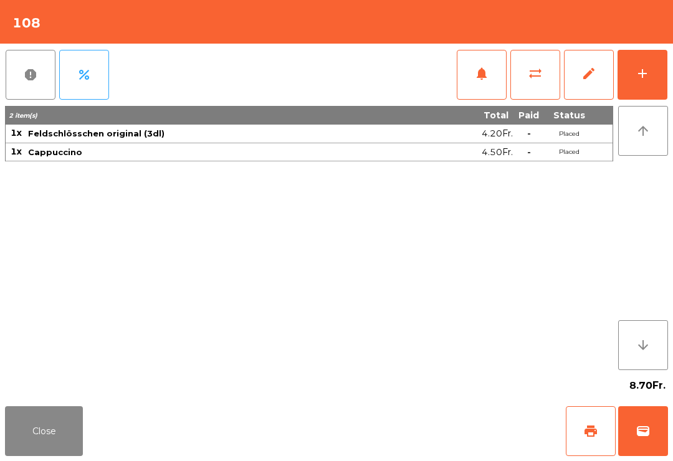
click at [73, 425] on button "Close" at bounding box center [44, 431] width 78 height 50
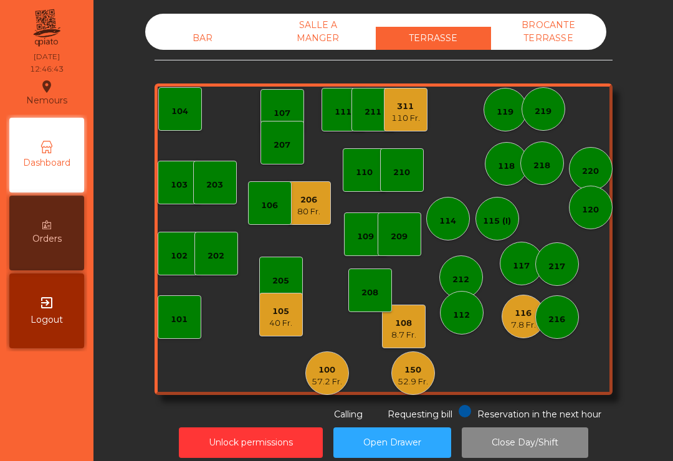
click at [361, 287] on div "208" at bounding box center [370, 291] width 44 height 44
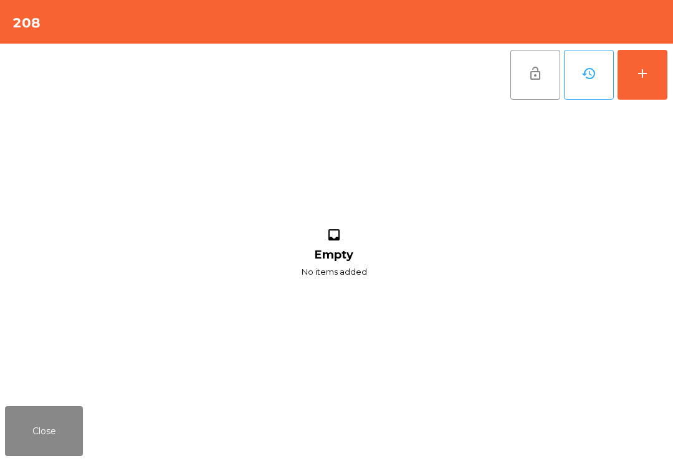
click at [644, 93] on button "add" at bounding box center [642, 75] width 50 height 50
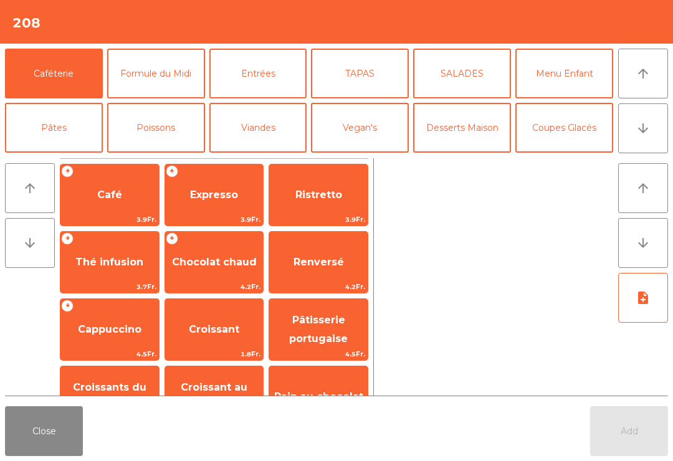
click at [32, 157] on button "Mineral" at bounding box center [54, 182] width 98 height 50
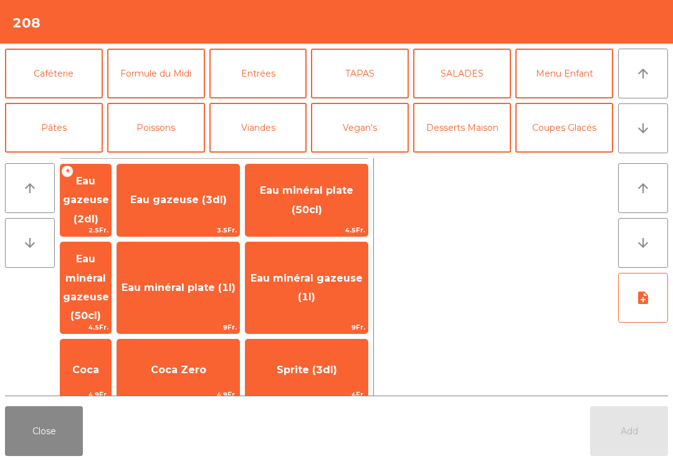
scroll to position [31, 0]
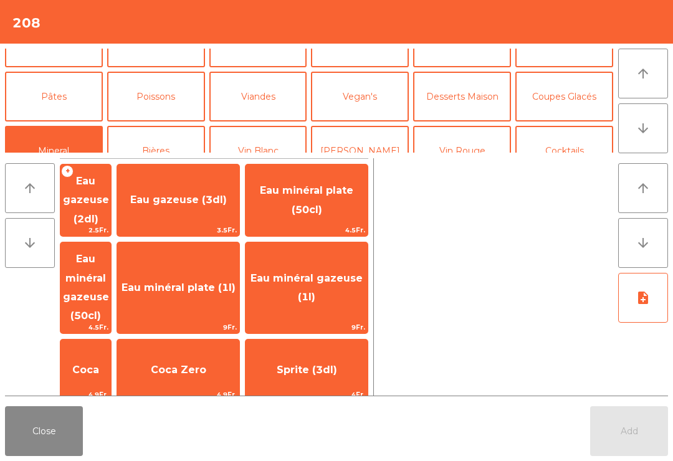
click at [111, 260] on span "Eau minéral gazeuse (50cl)" at bounding box center [85, 287] width 50 height 91
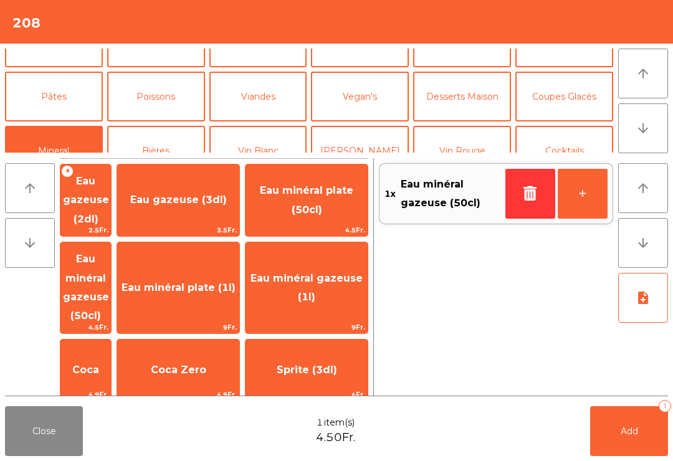
click at [640, 436] on button "Add 1" at bounding box center [629, 431] width 78 height 50
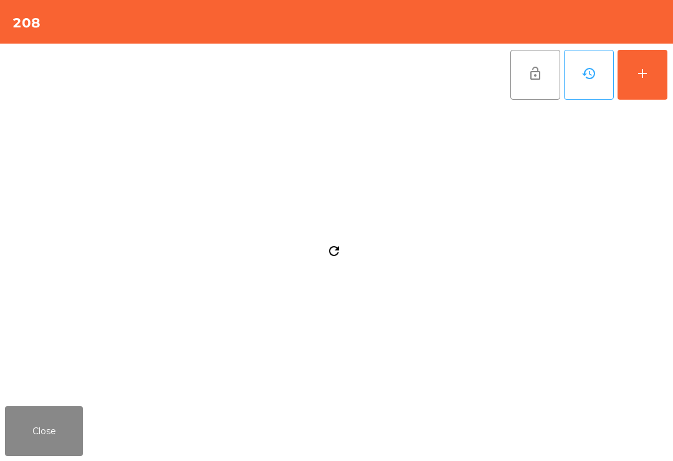
click at [39, 430] on button "Close" at bounding box center [44, 431] width 78 height 50
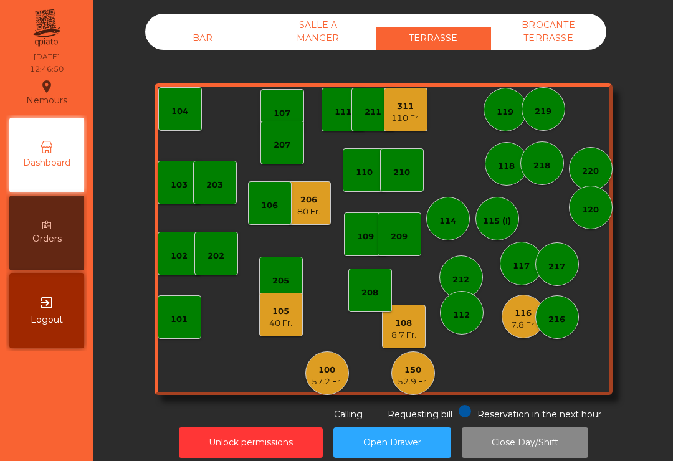
click at [412, 381] on div "52.9 Fr." at bounding box center [413, 382] width 31 height 12
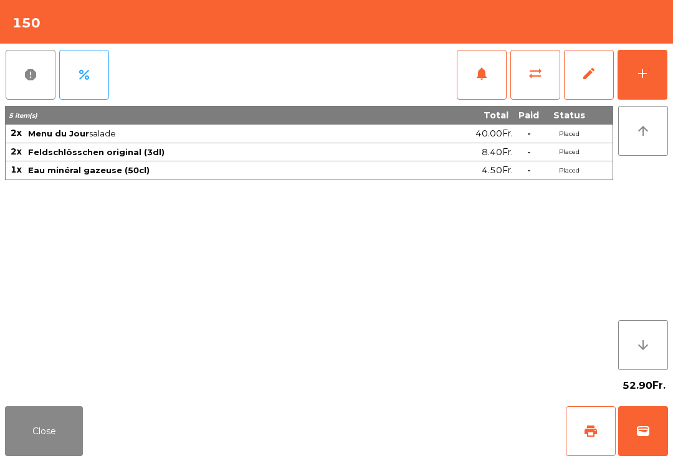
click at [639, 65] on button "add" at bounding box center [642, 75] width 50 height 50
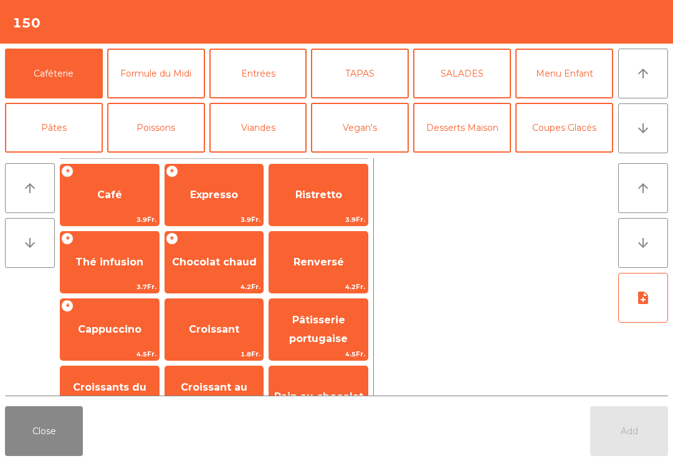
click at [112, 208] on span "Café" at bounding box center [109, 195] width 98 height 34
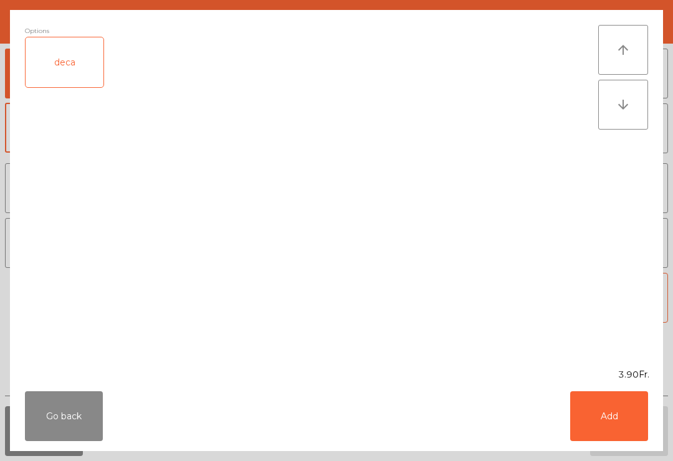
click at [607, 414] on button "Add" at bounding box center [609, 416] width 78 height 50
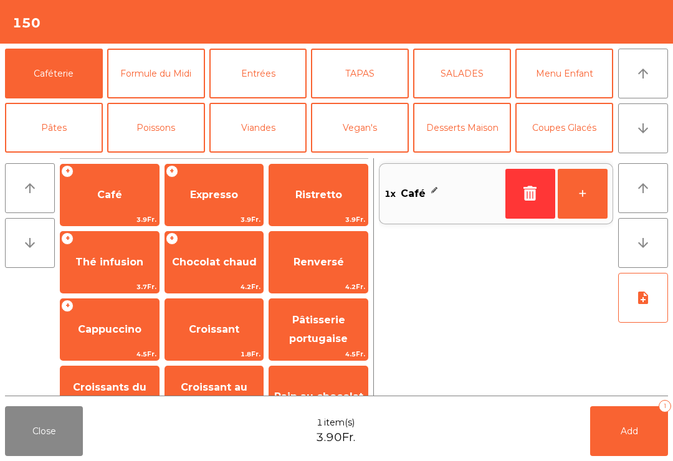
click at [648, 434] on button "Add 1" at bounding box center [629, 431] width 78 height 50
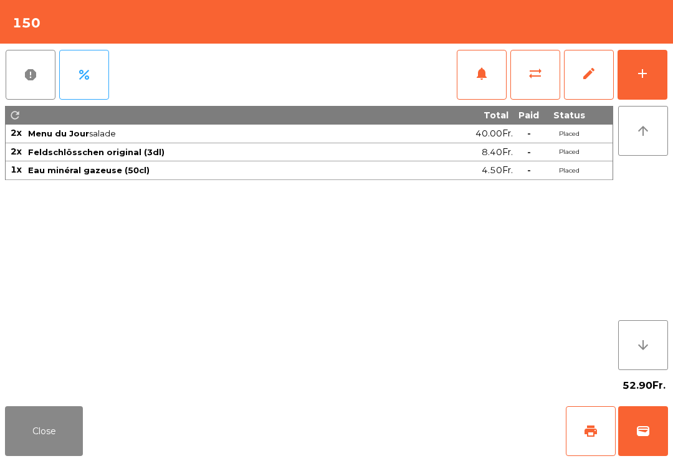
click at [593, 432] on span "print" at bounding box center [590, 431] width 15 height 15
click at [21, 447] on button "Close" at bounding box center [44, 431] width 78 height 50
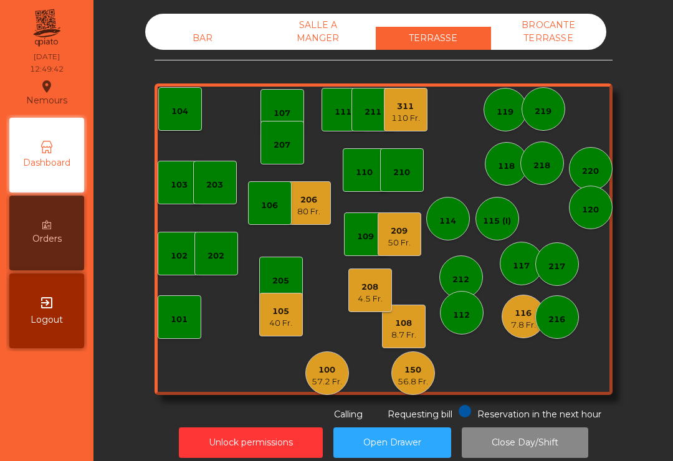
click at [354, 283] on div "208 4.5 Fr." at bounding box center [370, 291] width 44 height 44
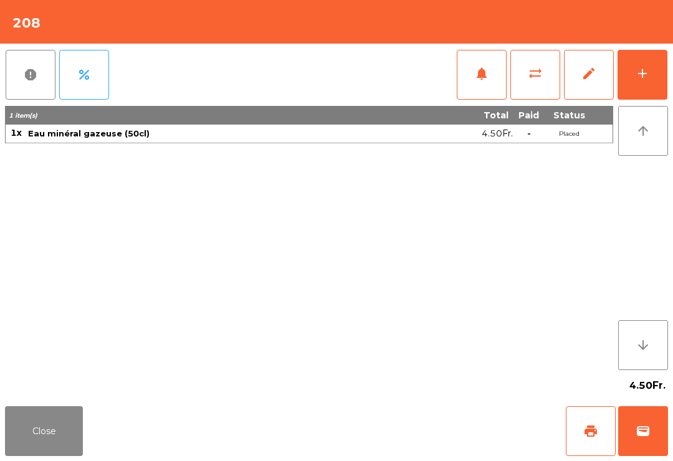
click at [624, 98] on button "add" at bounding box center [642, 75] width 50 height 50
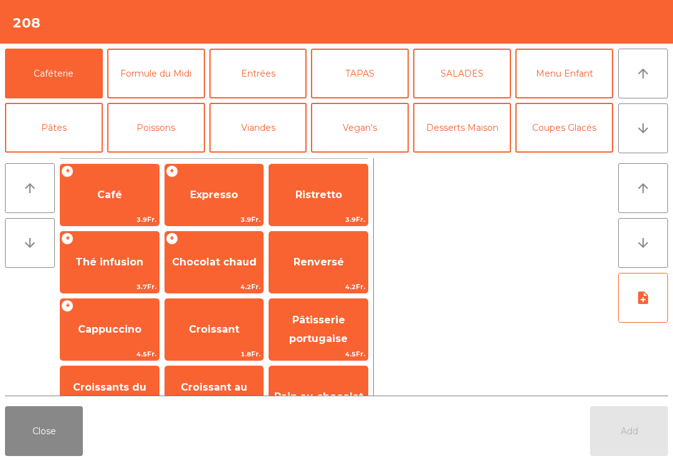
click at [647, 138] on button "arrow_downward" at bounding box center [643, 128] width 50 height 50
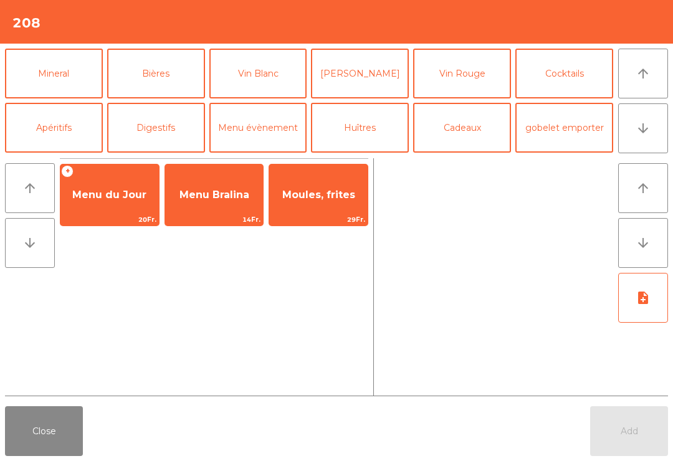
click at [109, 200] on span "Menu du Jour" at bounding box center [109, 195] width 74 height 12
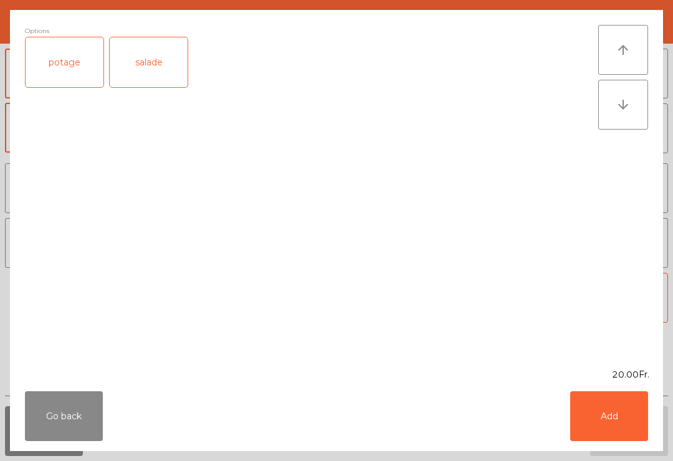
click at [164, 62] on div "salade" at bounding box center [149, 62] width 78 height 50
click at [629, 419] on button "Add" at bounding box center [609, 416] width 78 height 50
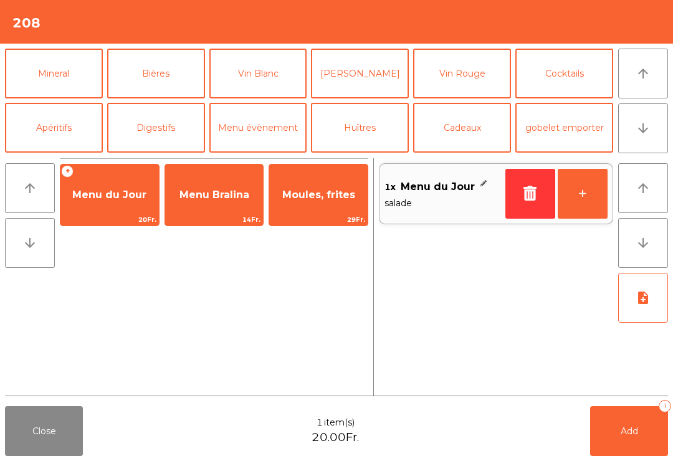
click at [264, 44] on button "Viandes" at bounding box center [258, 19] width 98 height 50
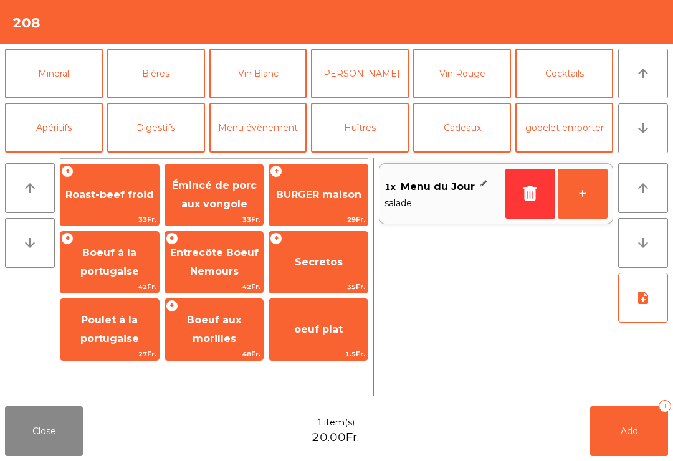
scroll to position [0, 0]
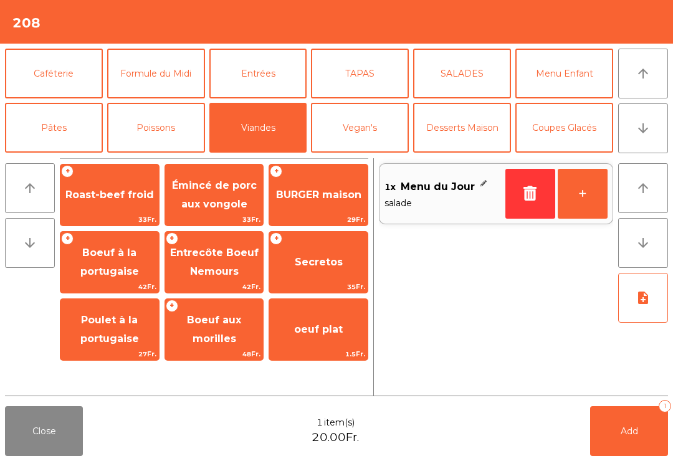
click at [115, 181] on span "Roast-beef froid" at bounding box center [109, 195] width 98 height 34
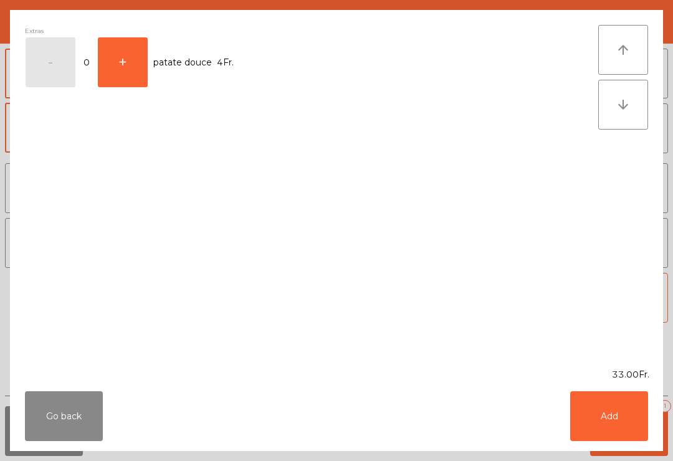
click at [616, 422] on button "Add" at bounding box center [609, 416] width 78 height 50
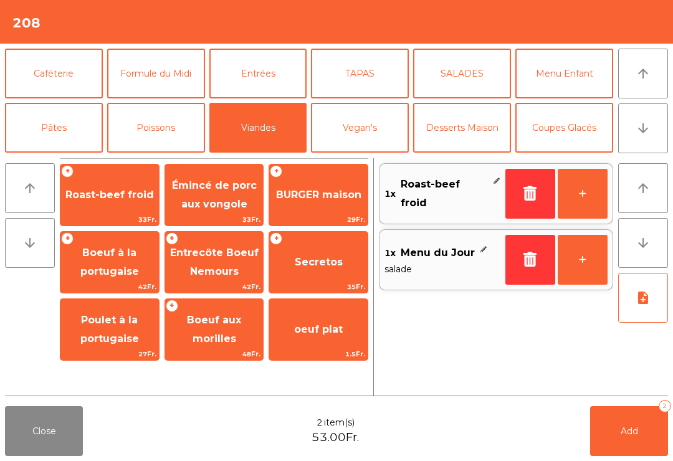
click at [635, 428] on span "Add" at bounding box center [629, 431] width 17 height 11
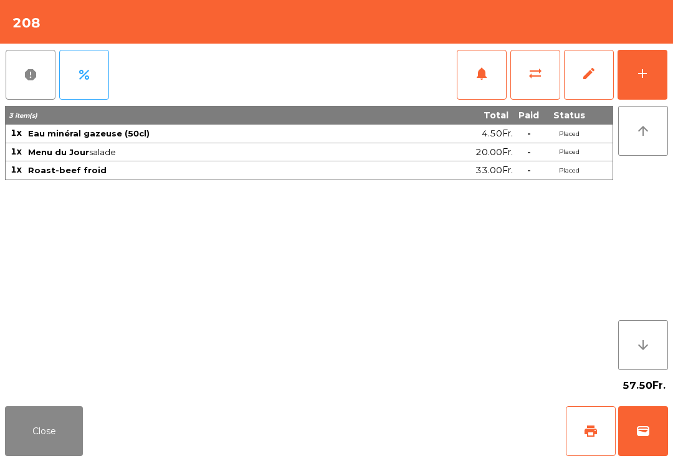
click at [6, 452] on button "Close" at bounding box center [44, 431] width 78 height 50
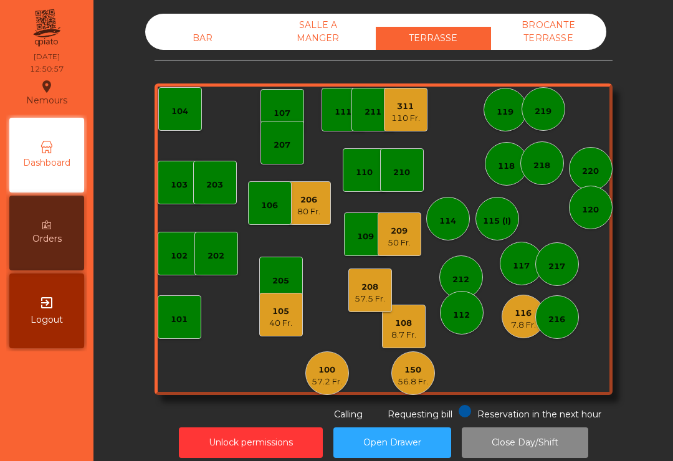
click at [417, 383] on div "56.8 Fr." at bounding box center [413, 382] width 31 height 12
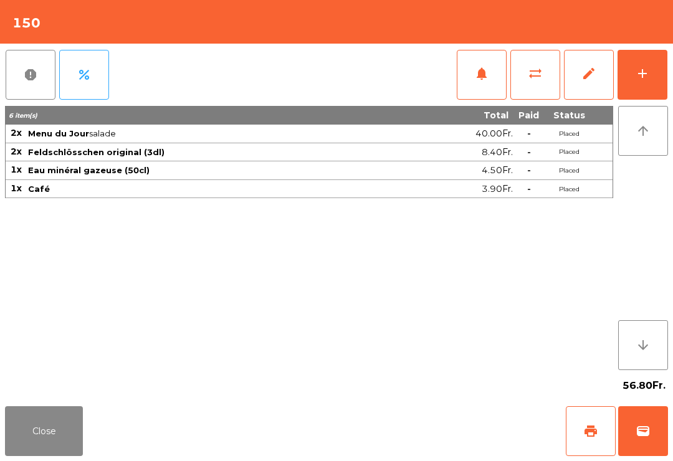
click at [663, 428] on button "wallet" at bounding box center [643, 431] width 50 height 50
click at [603, 437] on button "print" at bounding box center [591, 431] width 50 height 50
click at [645, 439] on button "wallet" at bounding box center [643, 431] width 50 height 50
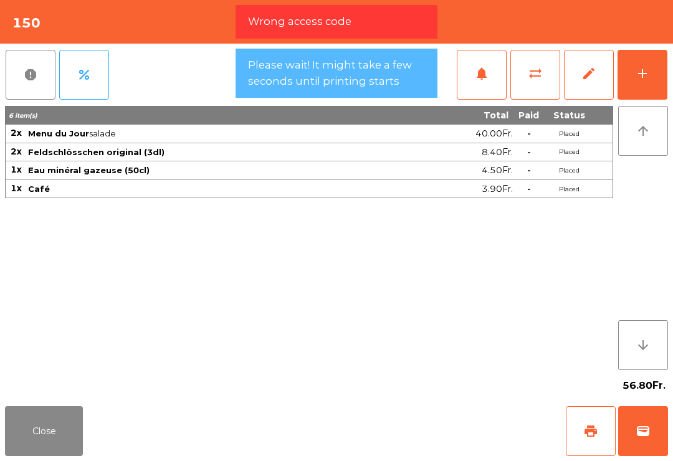
click at [431, 406] on div "Close print wallet" at bounding box center [336, 431] width 673 height 60
click at [444, 430] on div "Close print wallet" at bounding box center [336, 431] width 673 height 60
click at [443, 430] on div "Close print wallet" at bounding box center [336, 431] width 673 height 60
click at [421, 426] on div "Close print wallet" at bounding box center [336, 431] width 673 height 60
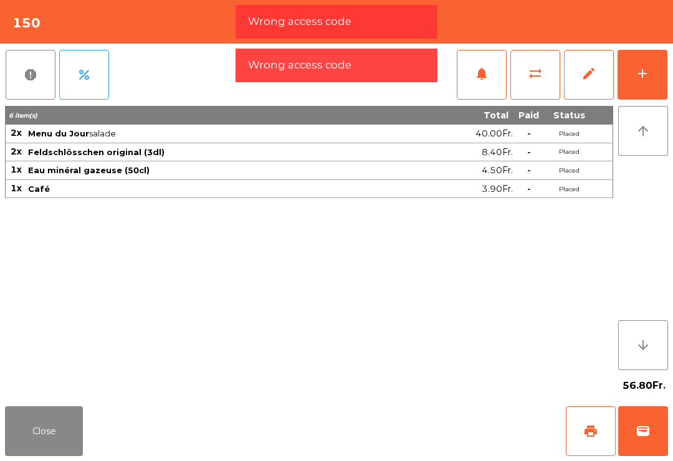
click at [417, 442] on div "Close print wallet" at bounding box center [336, 431] width 673 height 60
click at [403, 416] on div "Close print wallet" at bounding box center [336, 431] width 673 height 60
click at [419, 406] on div "Close print wallet" at bounding box center [336, 431] width 673 height 60
click at [401, 435] on div "Close print wallet" at bounding box center [336, 431] width 673 height 60
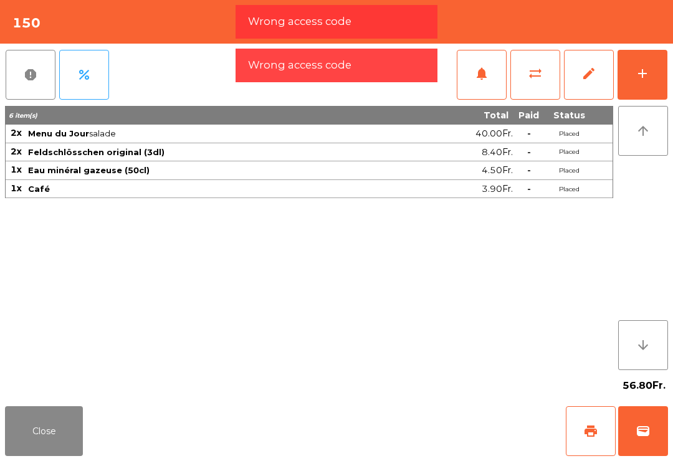
click at [648, 455] on button "wallet" at bounding box center [643, 431] width 50 height 50
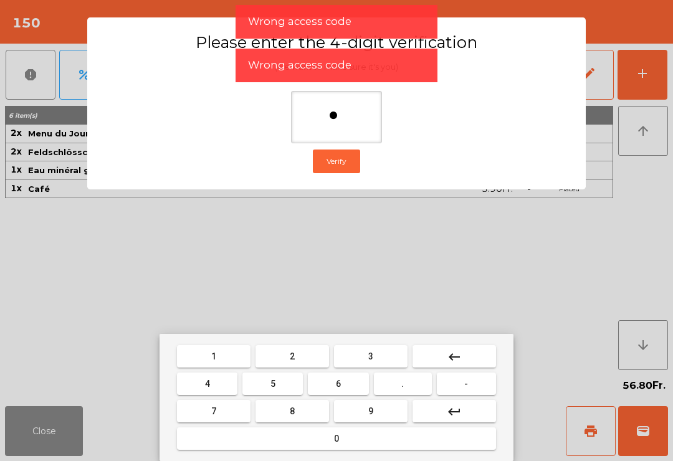
type input "**"
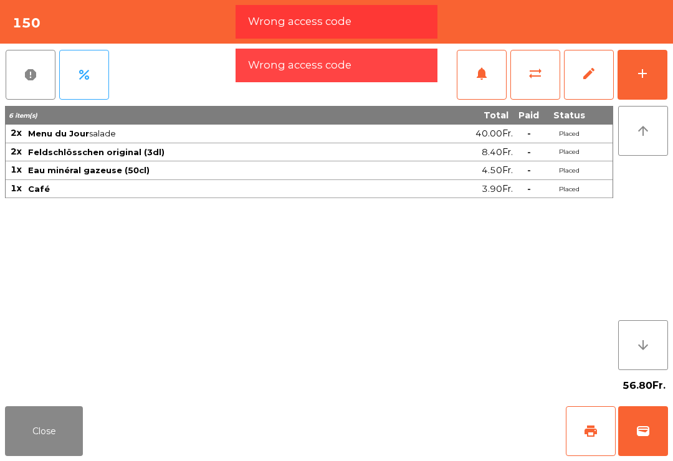
click at [426, 452] on div "Close print wallet" at bounding box center [336, 431] width 673 height 60
click at [426, 451] on div "Close print wallet" at bounding box center [336, 431] width 673 height 60
click at [403, 450] on div "Close print wallet" at bounding box center [336, 431] width 673 height 60
click at [405, 443] on div "Close print wallet" at bounding box center [336, 431] width 673 height 60
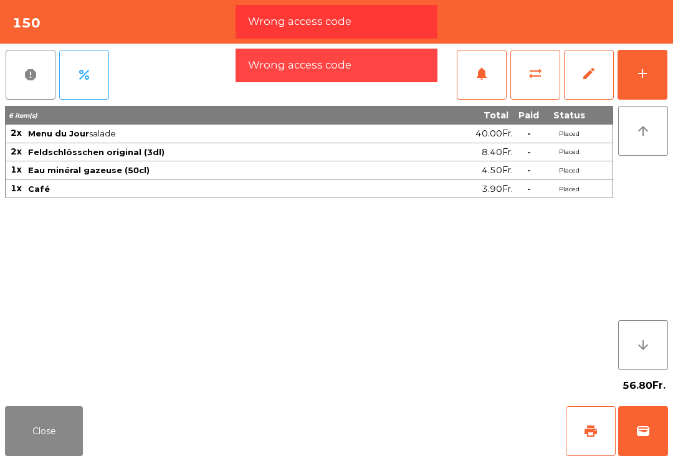
click at [404, 442] on div "Close print wallet" at bounding box center [336, 431] width 673 height 60
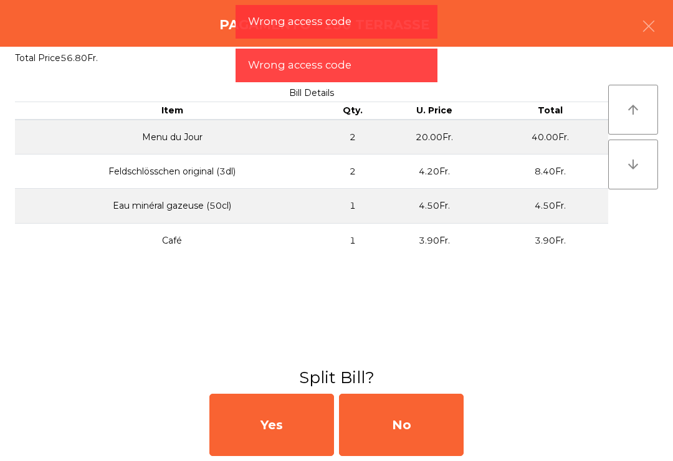
click at [401, 429] on div "No" at bounding box center [401, 425] width 125 height 62
click at [399, 424] on div "MB" at bounding box center [401, 425] width 125 height 62
click at [401, 432] on div "No" at bounding box center [401, 425] width 125 height 62
click at [411, 436] on div "No" at bounding box center [401, 425] width 125 height 62
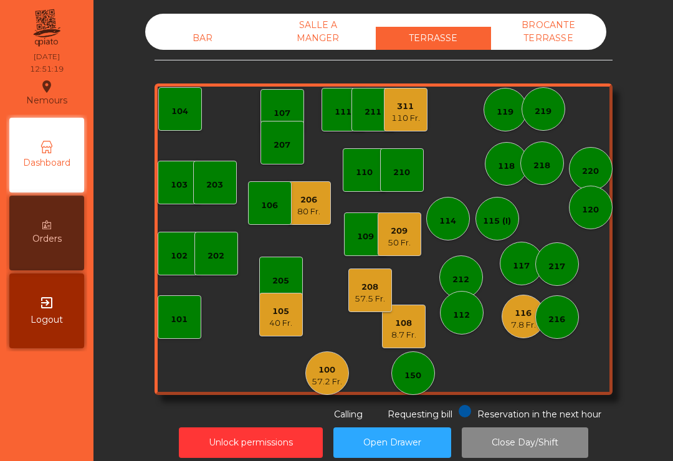
click at [406, 330] on div "8.7 Fr." at bounding box center [403, 335] width 25 height 12
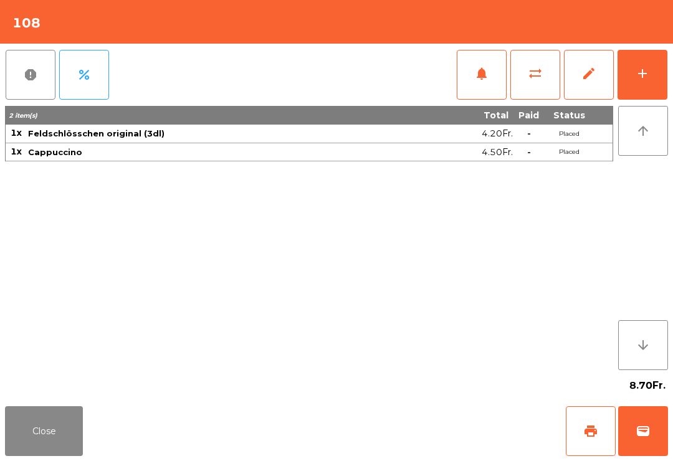
click at [37, 444] on button "Close" at bounding box center [44, 431] width 78 height 50
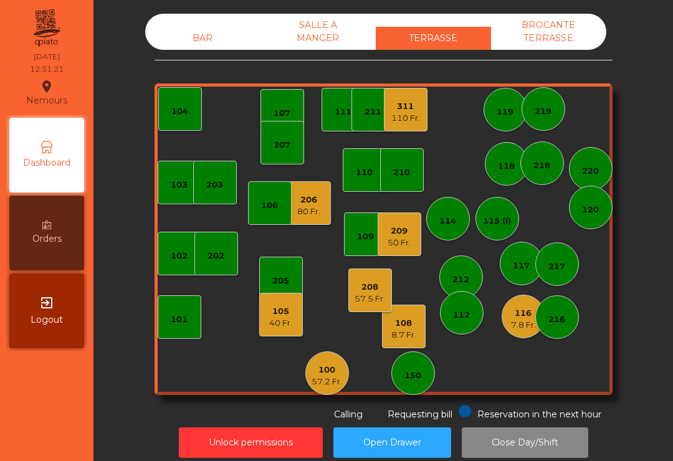
click at [518, 318] on div "116" at bounding box center [523, 313] width 25 height 12
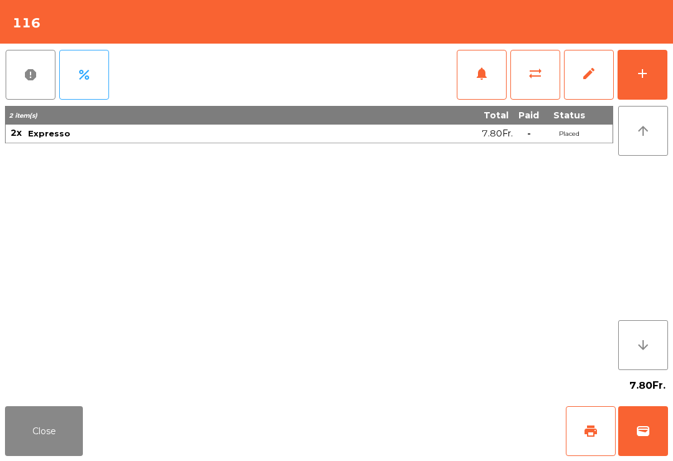
click at [588, 418] on button "print" at bounding box center [591, 431] width 50 height 50
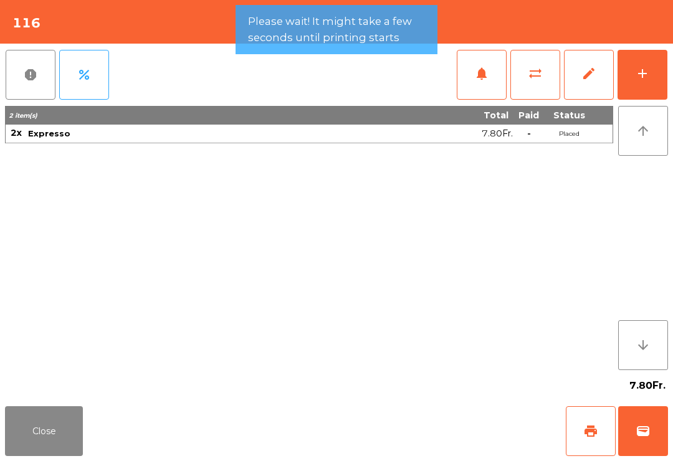
click at [47, 422] on button "Close" at bounding box center [44, 431] width 78 height 50
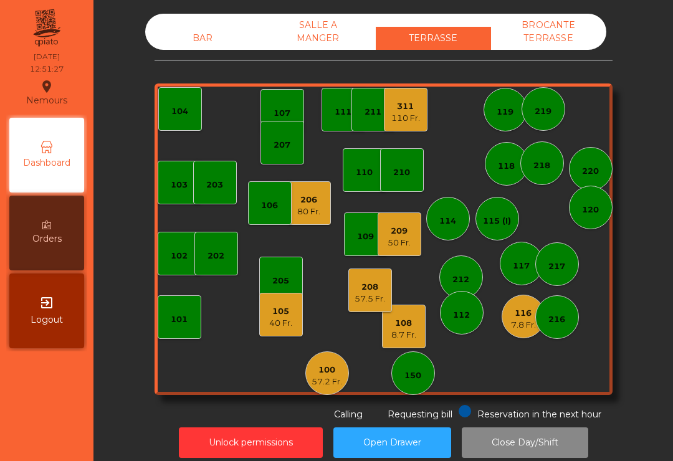
click at [403, 332] on div "8.7 Fr." at bounding box center [403, 335] width 25 height 12
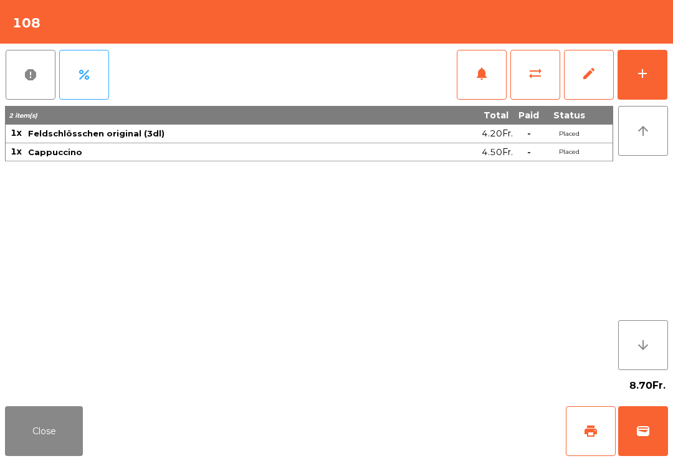
click at [594, 429] on span "print" at bounding box center [590, 431] width 15 height 15
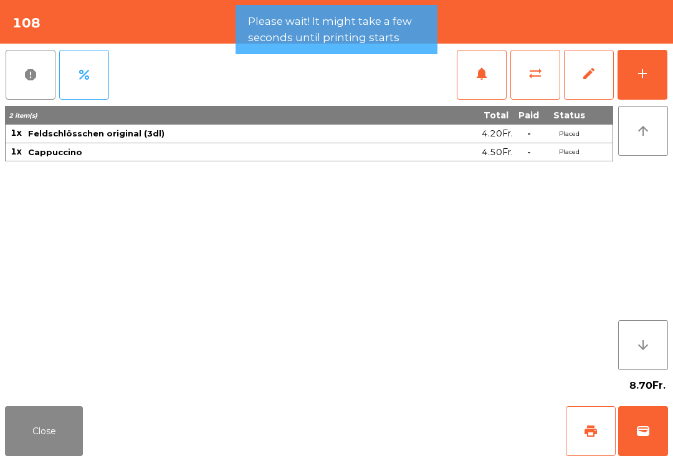
click at [67, 394] on div "8.70Fr." at bounding box center [336, 385] width 663 height 31
click at [32, 440] on button "Close" at bounding box center [44, 431] width 78 height 50
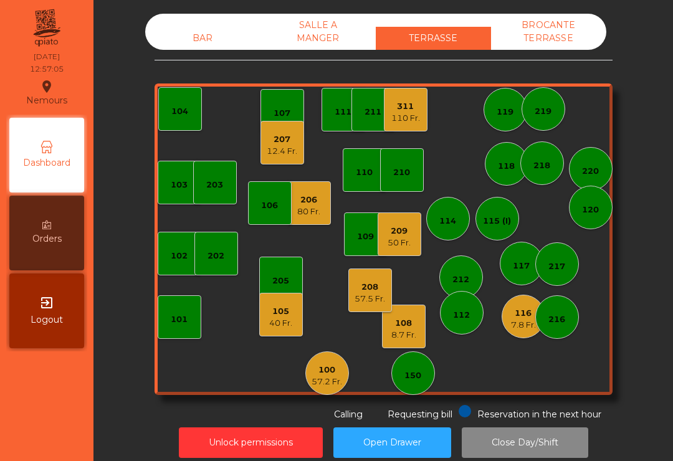
click at [276, 144] on div "207" at bounding box center [282, 139] width 31 height 12
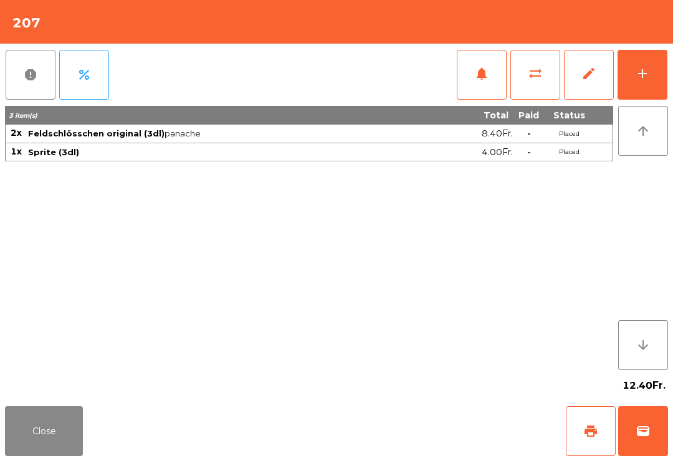
click at [660, 74] on button "add" at bounding box center [642, 75] width 50 height 50
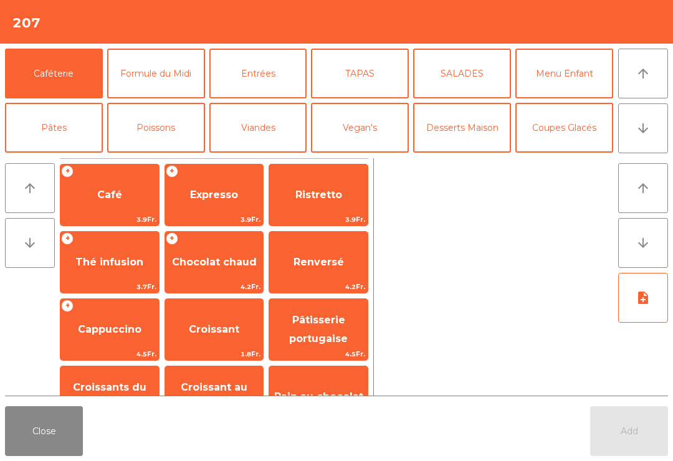
click at [161, 97] on button "Formule du Midi" at bounding box center [156, 74] width 98 height 50
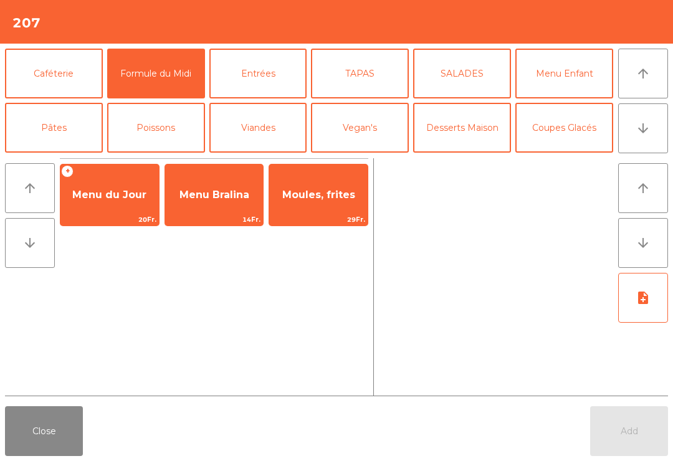
click at [123, 202] on span "Menu du Jour" at bounding box center [109, 195] width 98 height 34
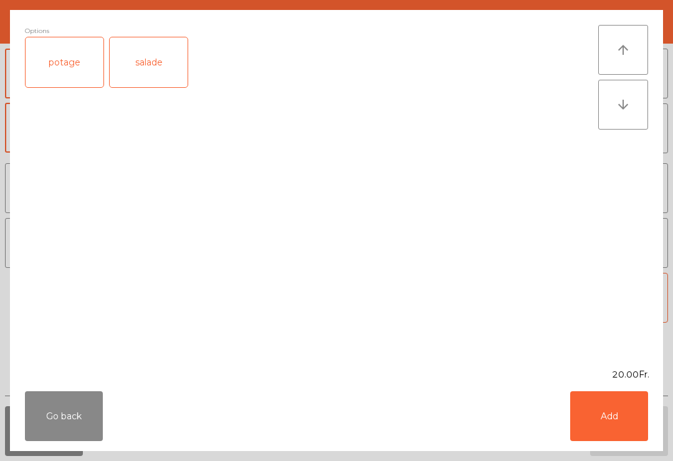
click at [160, 64] on div "salade" at bounding box center [149, 62] width 78 height 50
click at [634, 402] on button "Add" at bounding box center [609, 416] width 78 height 50
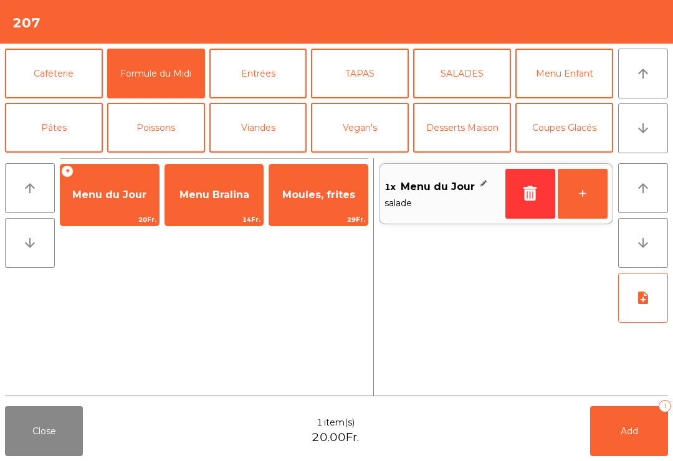
click at [591, 199] on button "+" at bounding box center [583, 194] width 50 height 50
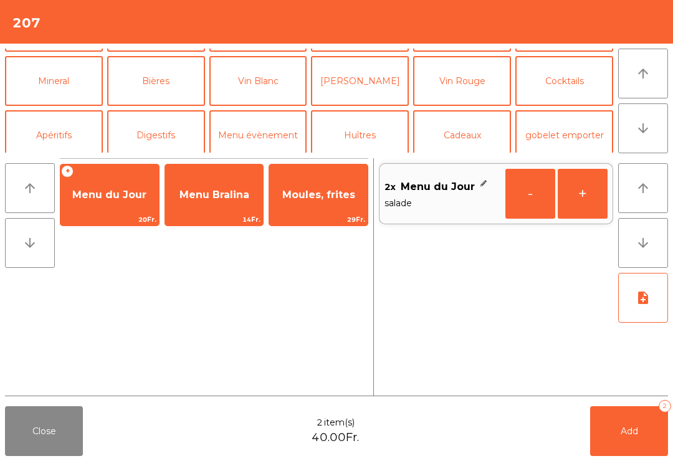
click at [263, 52] on button "Viandes" at bounding box center [258, 27] width 98 height 50
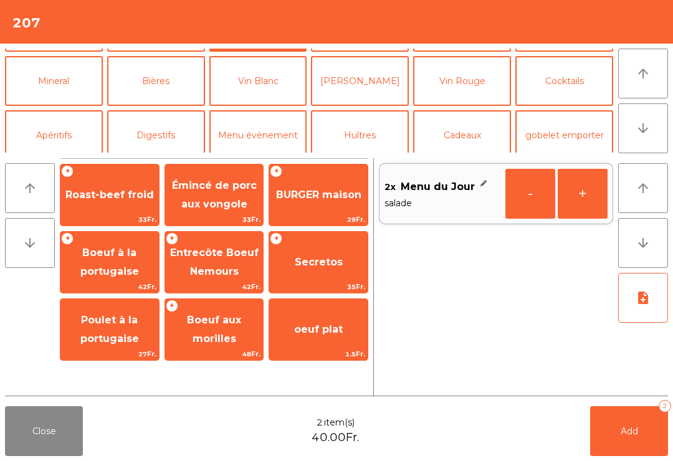
click at [323, 202] on span "BURGER maison" at bounding box center [318, 195] width 98 height 34
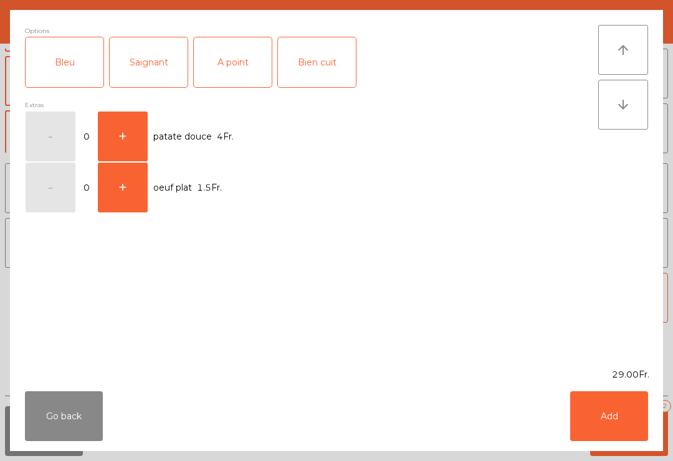
click at [303, 58] on div "Bien cuit" at bounding box center [317, 62] width 78 height 50
click at [621, 409] on button "Add" at bounding box center [609, 416] width 78 height 50
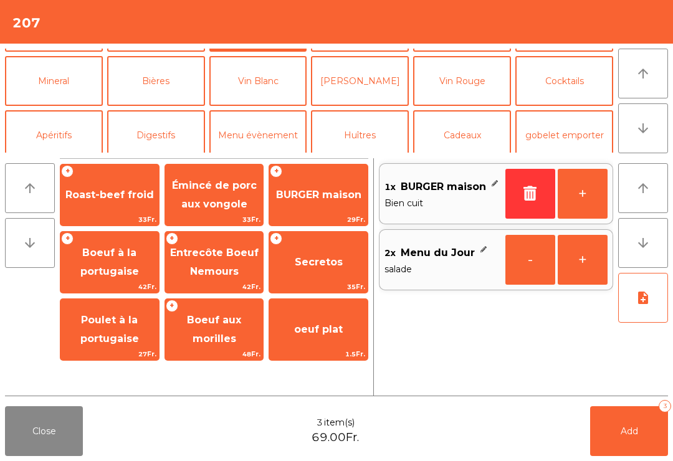
scroll to position [41, 0]
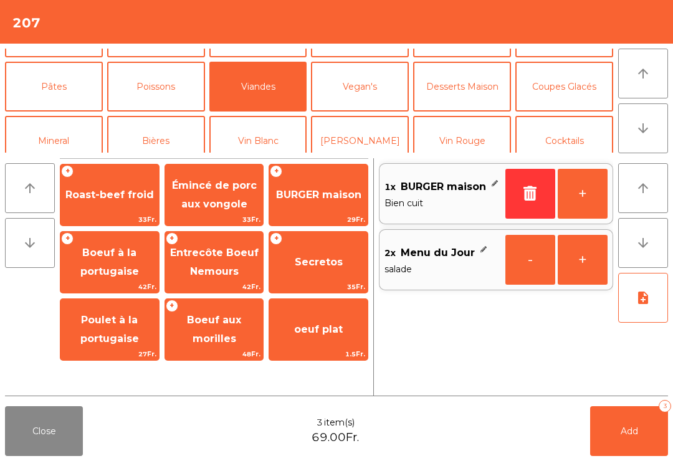
click at [642, 431] on button "Add 3" at bounding box center [629, 431] width 78 height 50
